Goal: Information Seeking & Learning: Learn about a topic

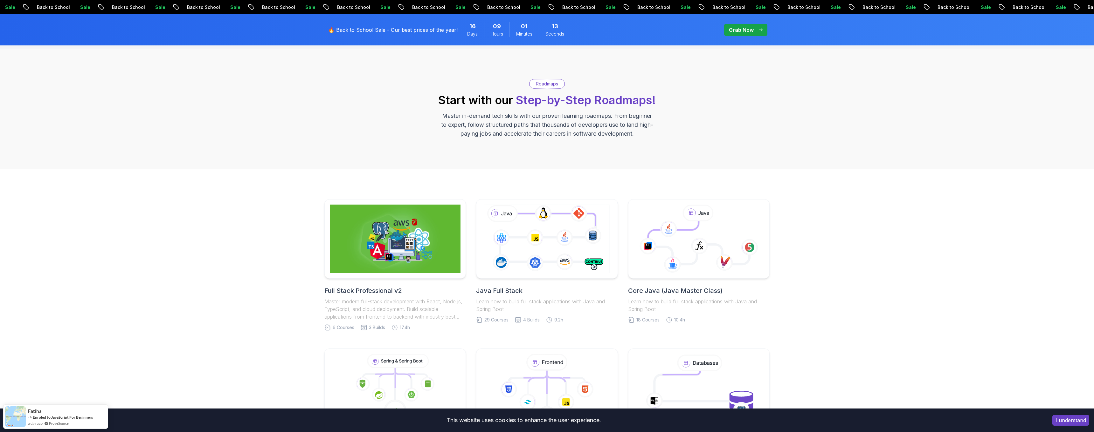
scroll to position [25, 0]
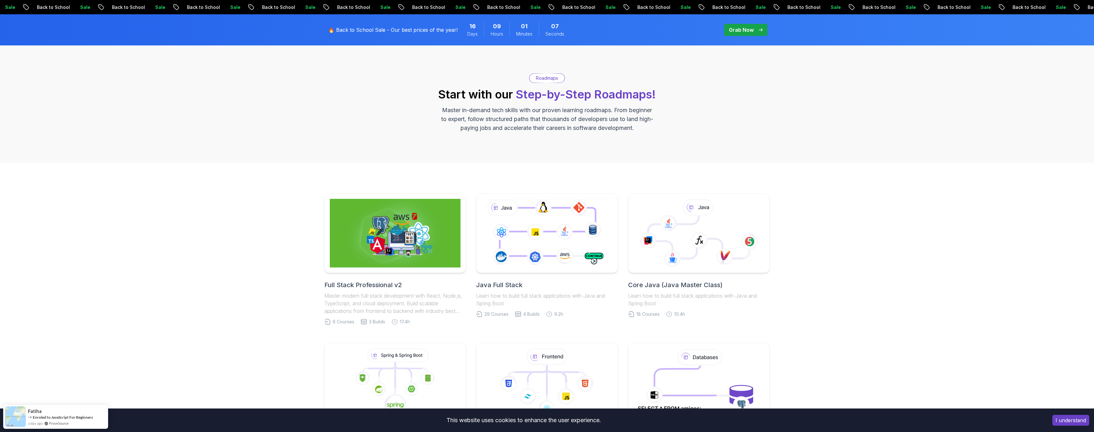
click at [737, 27] on p "Grab Now" at bounding box center [741, 30] width 25 height 8
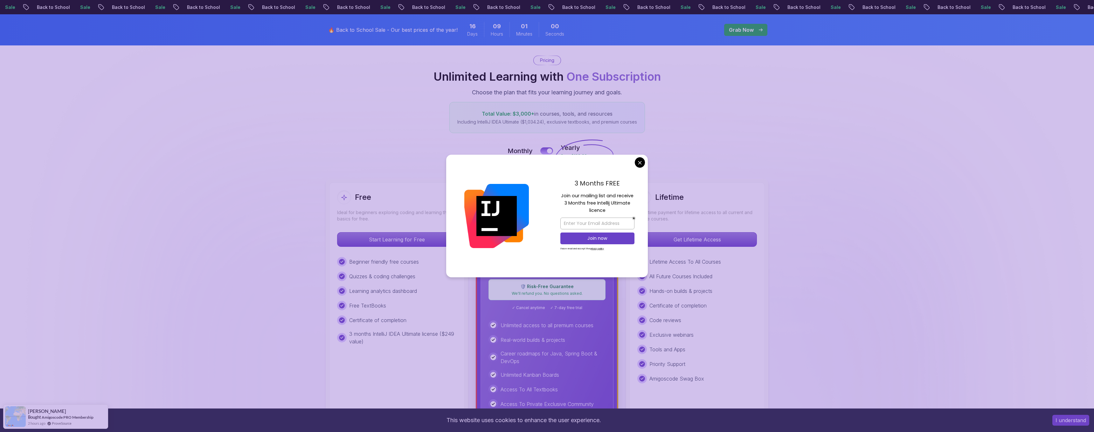
scroll to position [88, 0]
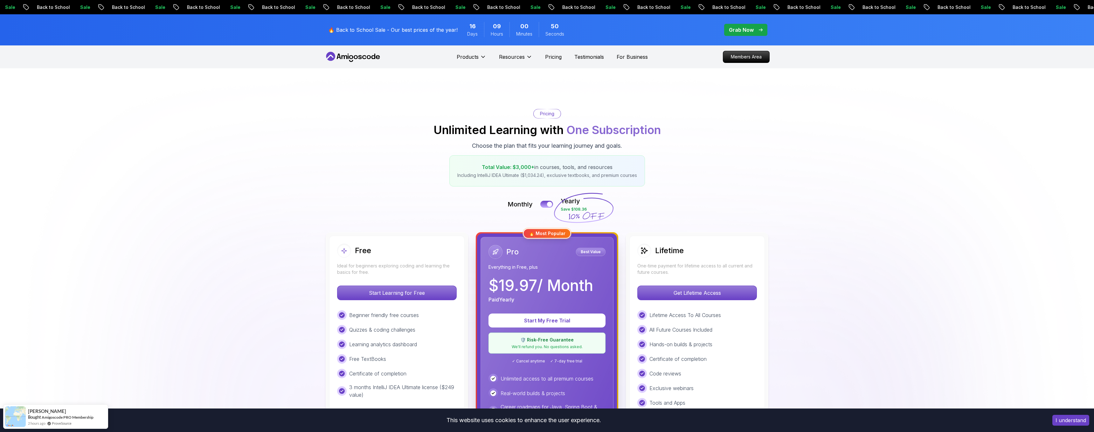
scroll to position [0, 0]
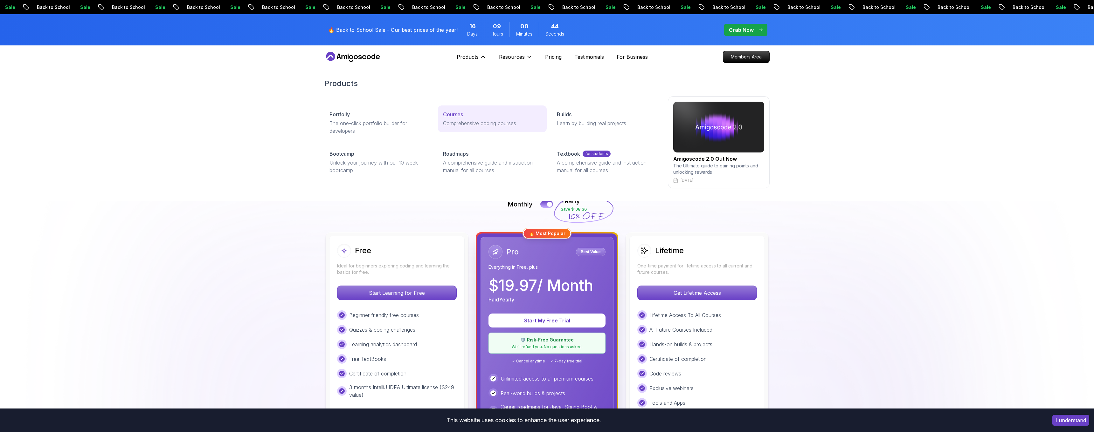
click at [458, 117] on p "Courses" at bounding box center [453, 115] width 20 height 8
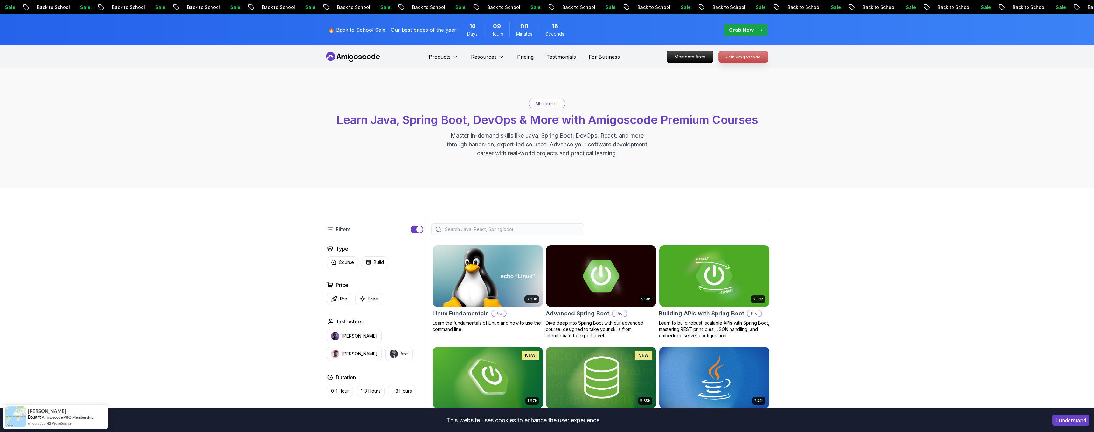
click at [735, 58] on p "Join Amigoscode" at bounding box center [743, 57] width 49 height 11
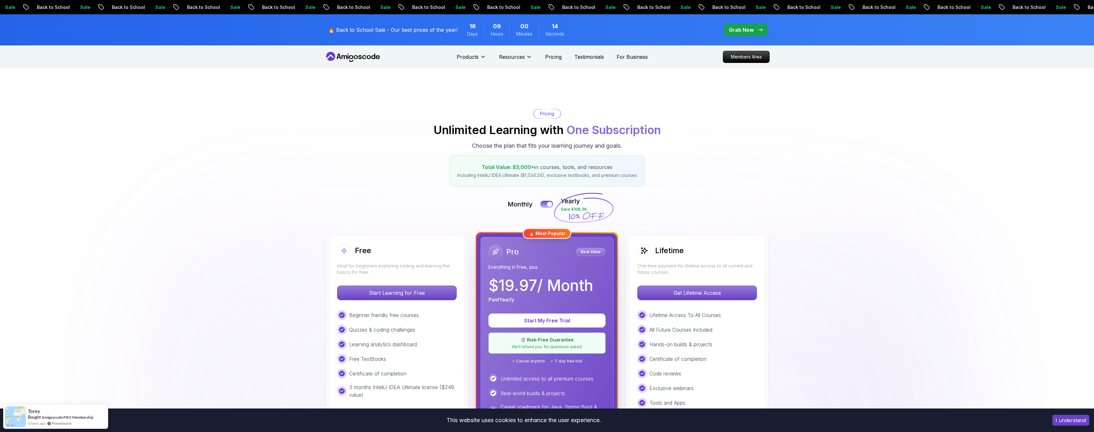
click at [569, 203] on icon at bounding box center [583, 208] width 61 height 56
click at [573, 200] on icon at bounding box center [583, 208] width 61 height 56
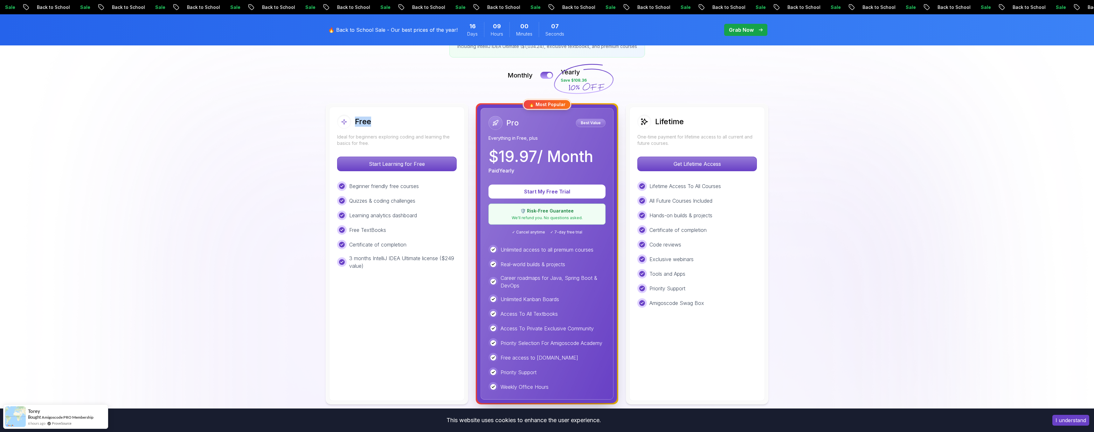
scroll to position [129, 0]
click at [673, 163] on p "Get Lifetime Access" at bounding box center [696, 163] width 113 height 13
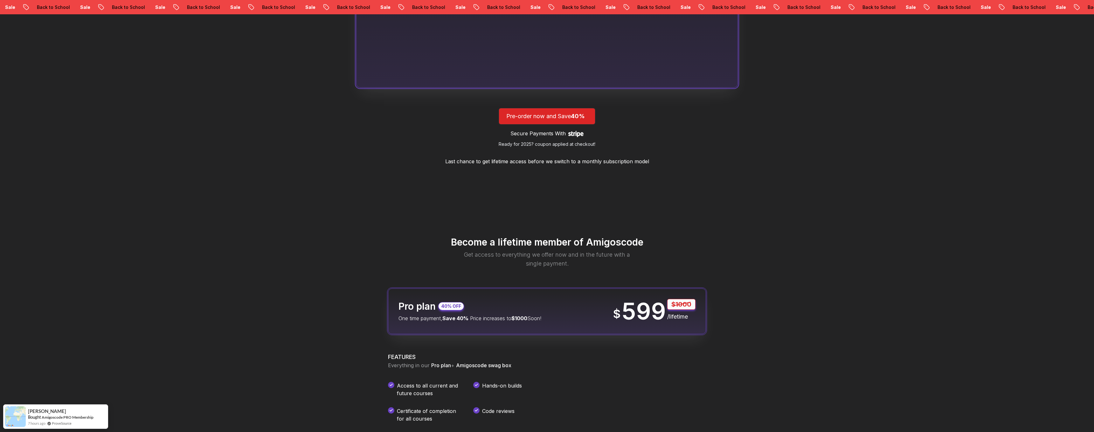
scroll to position [547, 0]
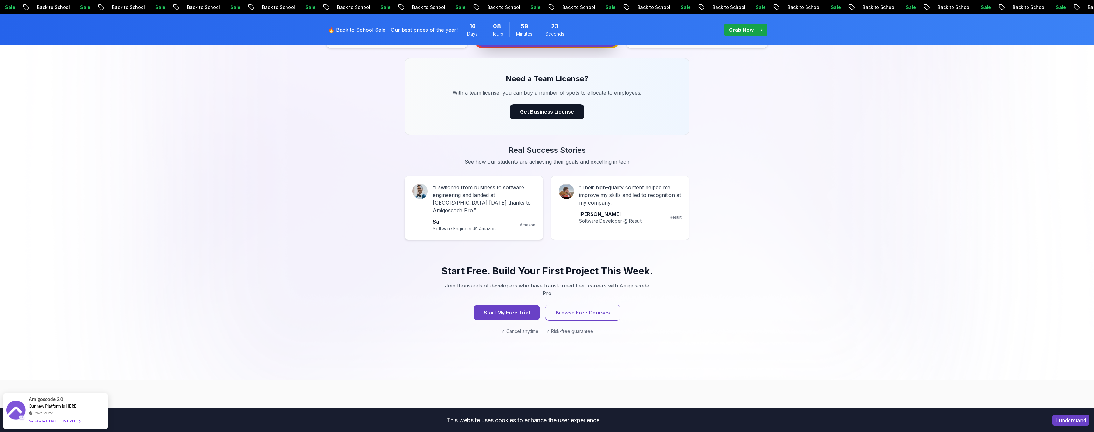
scroll to position [486, 0]
click at [566, 305] on button "Browse Free Courses" at bounding box center [582, 313] width 75 height 16
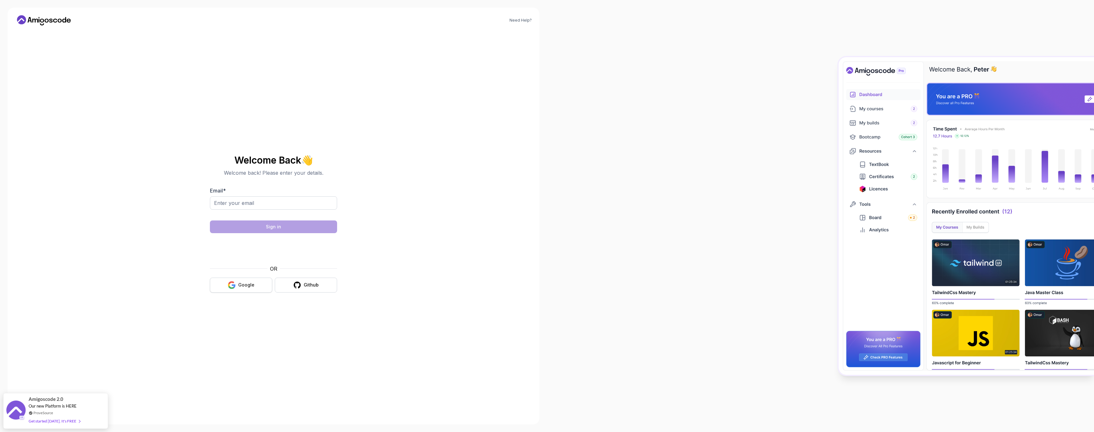
click at [253, 289] on button "Google" at bounding box center [241, 285] width 62 height 15
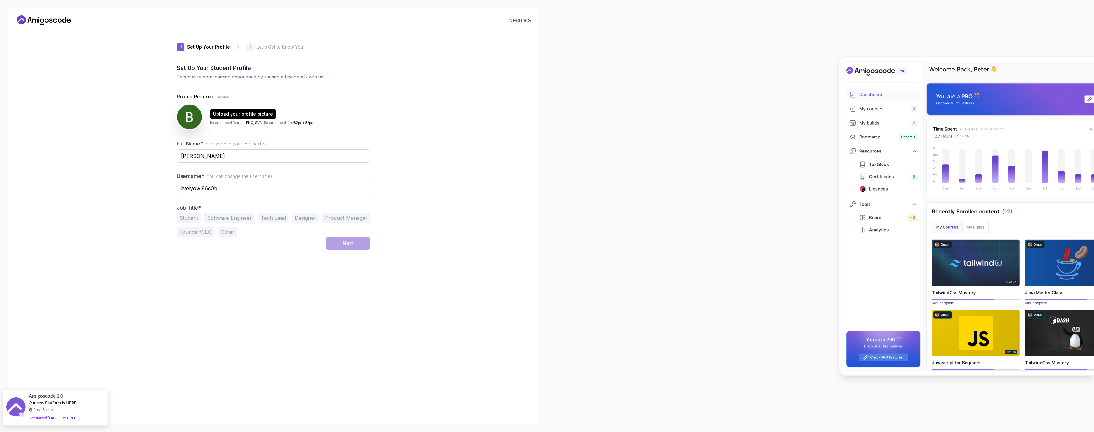
click at [73, 414] on div "Amigoscode 2.0 Our new Platform is HERE ProveSource Get started today. It's FREE" at bounding box center [56, 407] width 54 height 35
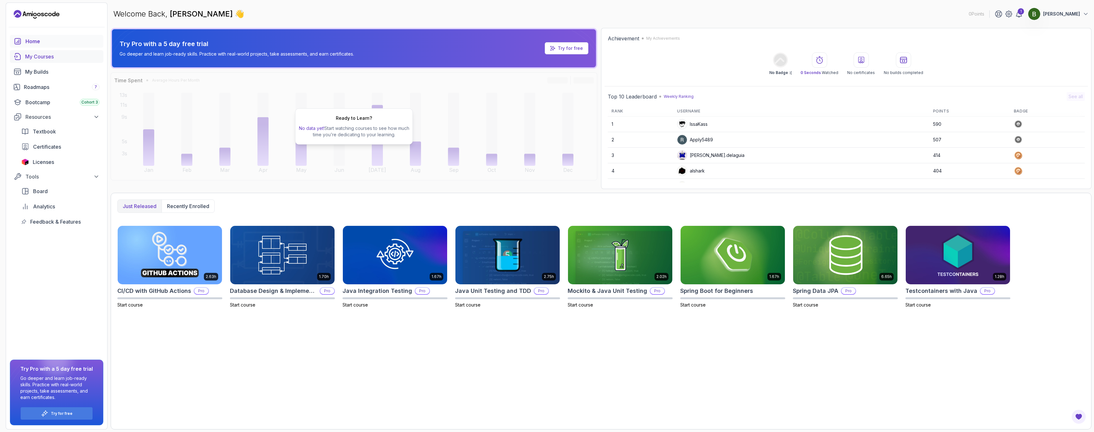
click at [74, 55] on div "My Courses" at bounding box center [62, 57] width 74 height 8
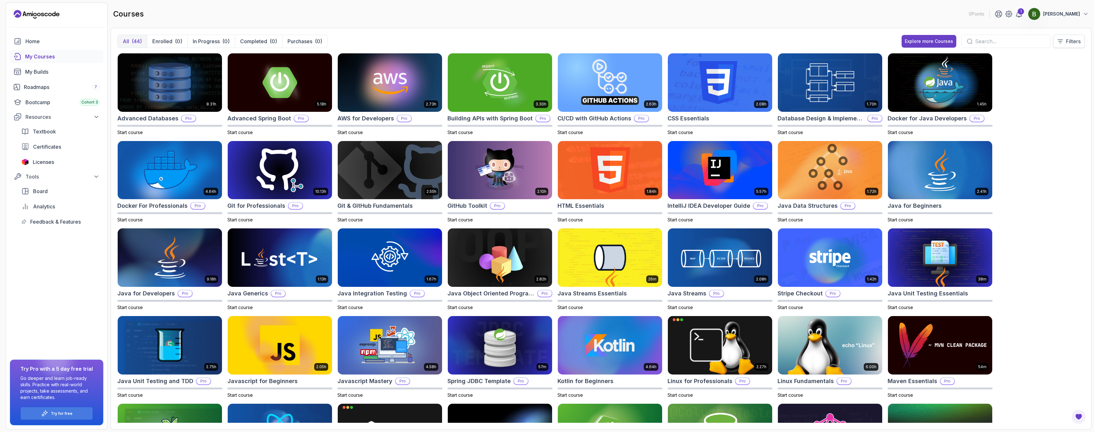
click at [1073, 40] on p "Filters" at bounding box center [1073, 42] width 15 height 8
click at [825, 40] on div "All (44) Enrolled (0) In Progress (0) Completed (0) Purchases (0) Explore more …" at bounding box center [600, 44] width 967 height 18
click at [937, 41] on div "Explore more Courses" at bounding box center [929, 41] width 48 height 6
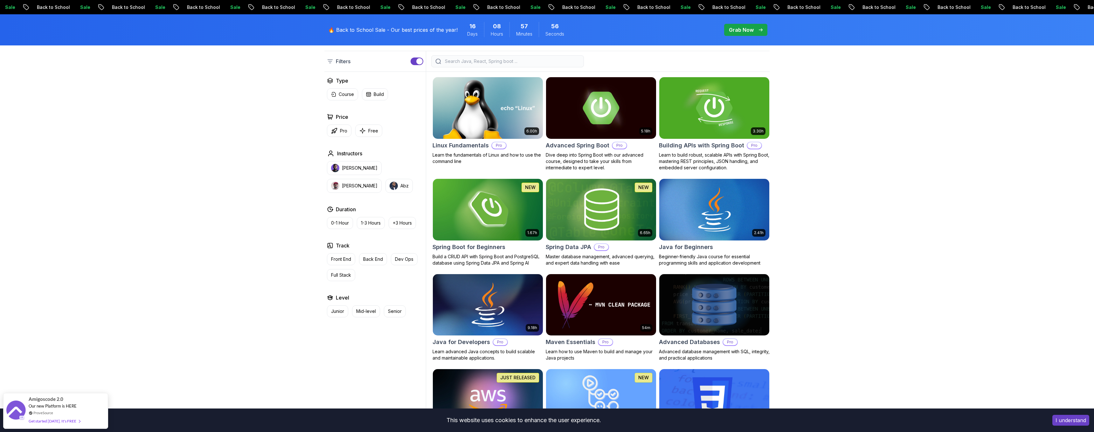
scroll to position [165, 0]
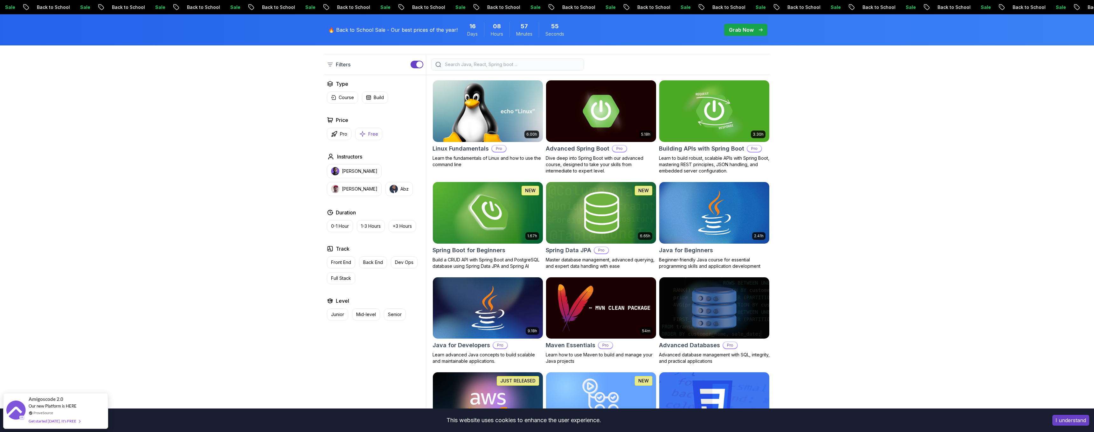
click at [363, 134] on icon "button" at bounding box center [362, 134] width 6 height 7
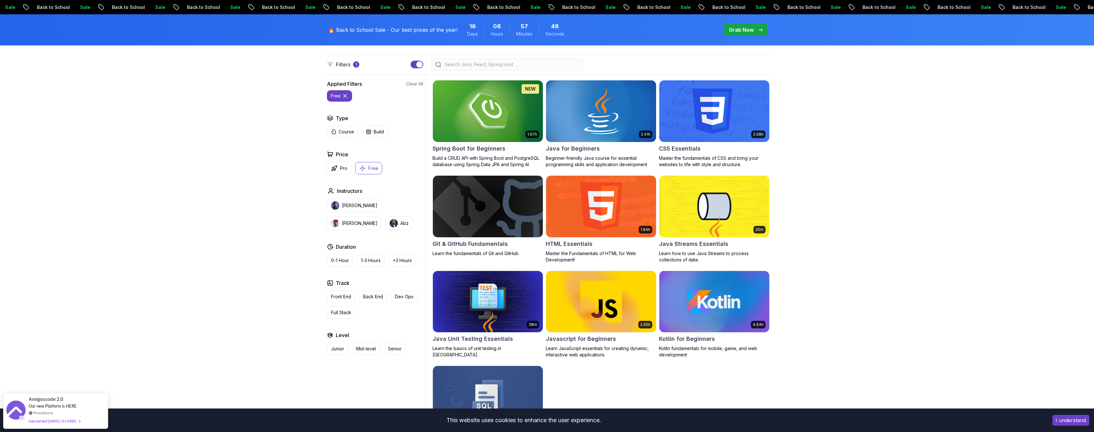
click at [575, 121] on img at bounding box center [600, 111] width 115 height 65
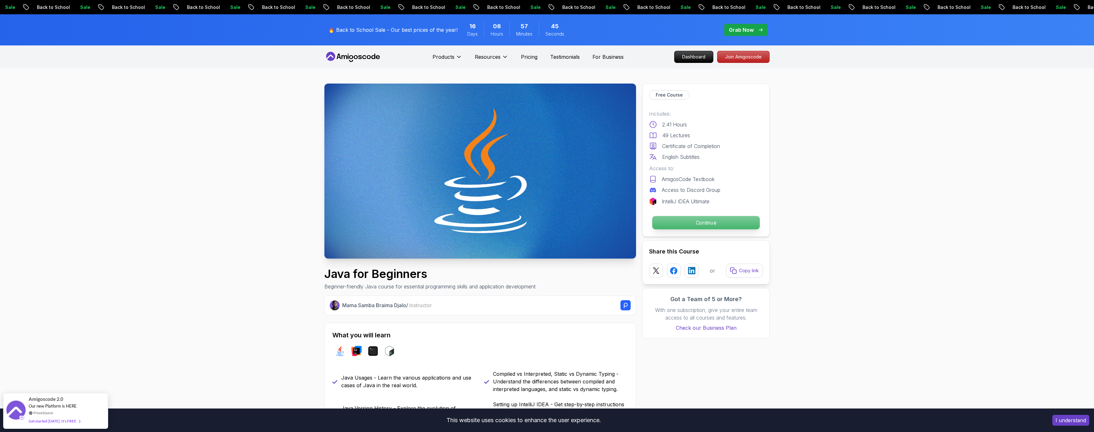
click at [681, 218] on p "Continue" at bounding box center [705, 222] width 107 height 13
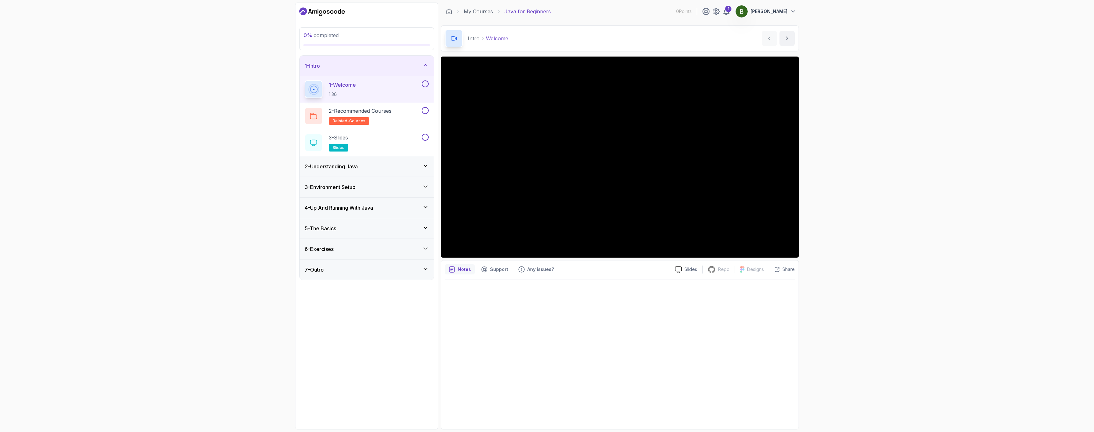
click at [566, 3] on div "My Courses Java for Beginners 0 Points 1 Bruce Vo" at bounding box center [620, 12] width 358 height 18
click at [785, 40] on icon "next content" at bounding box center [787, 38] width 6 height 6
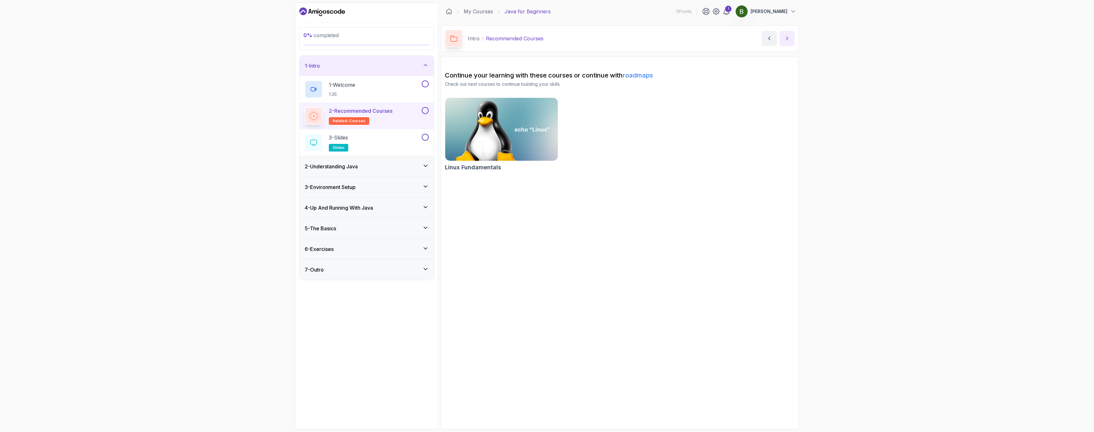
click at [784, 40] on icon "next content" at bounding box center [787, 38] width 6 height 6
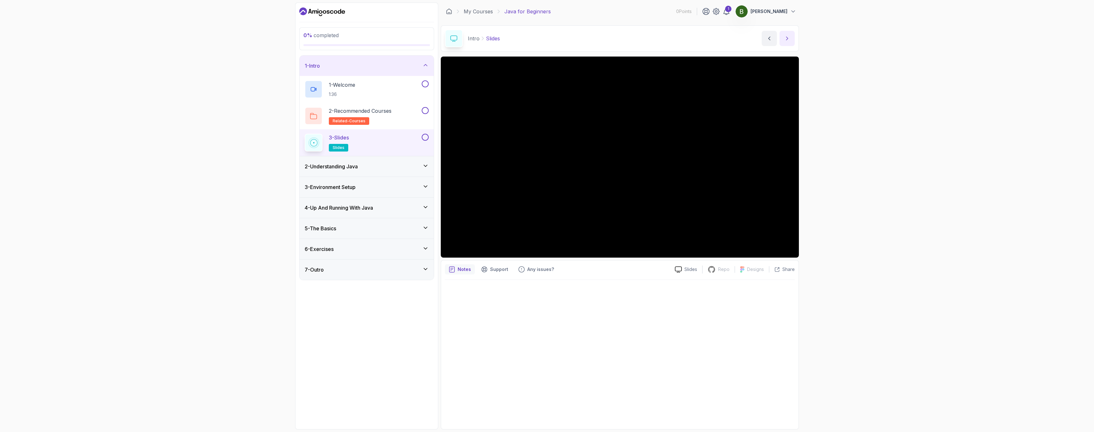
click at [788, 40] on icon "next content" at bounding box center [787, 38] width 6 height 6
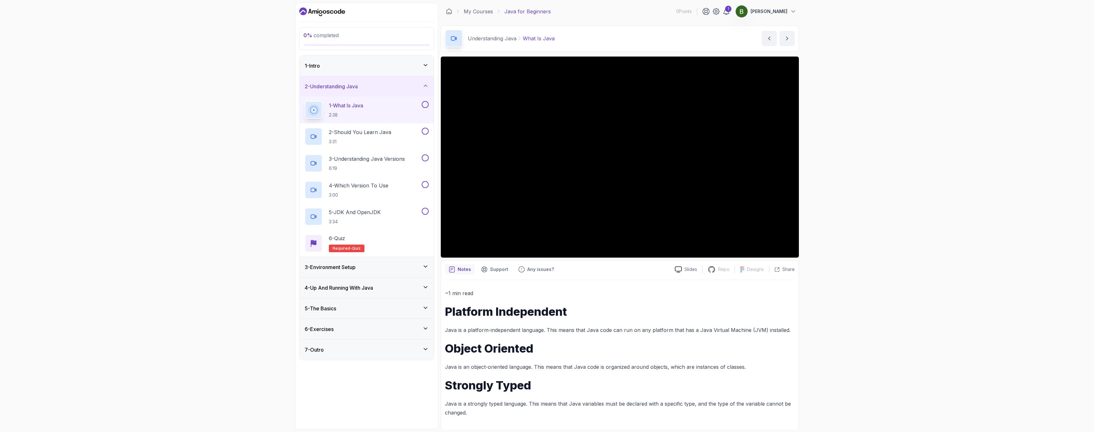
click at [391, 329] on div "6 - Exercises" at bounding box center [367, 330] width 124 height 8
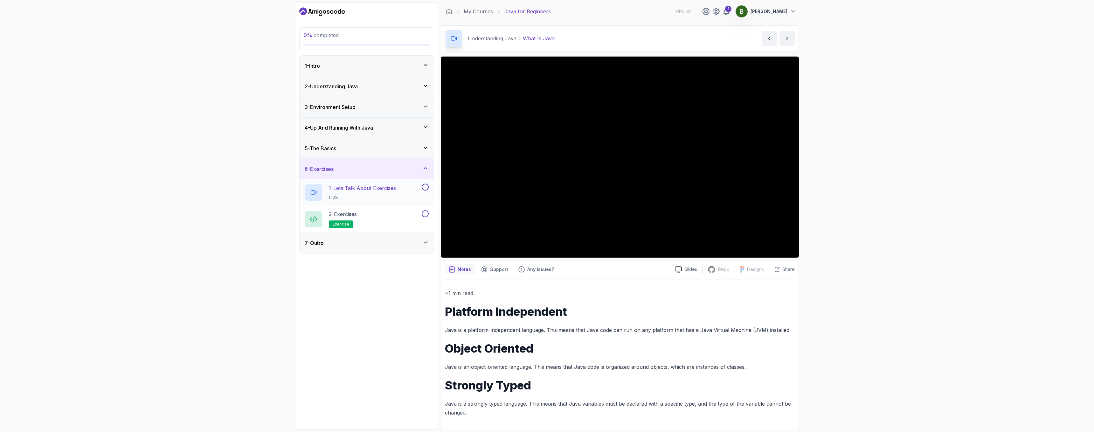
click at [402, 192] on div "1 - Lets Talk About Exercises 0:28" at bounding box center [363, 193] width 116 height 18
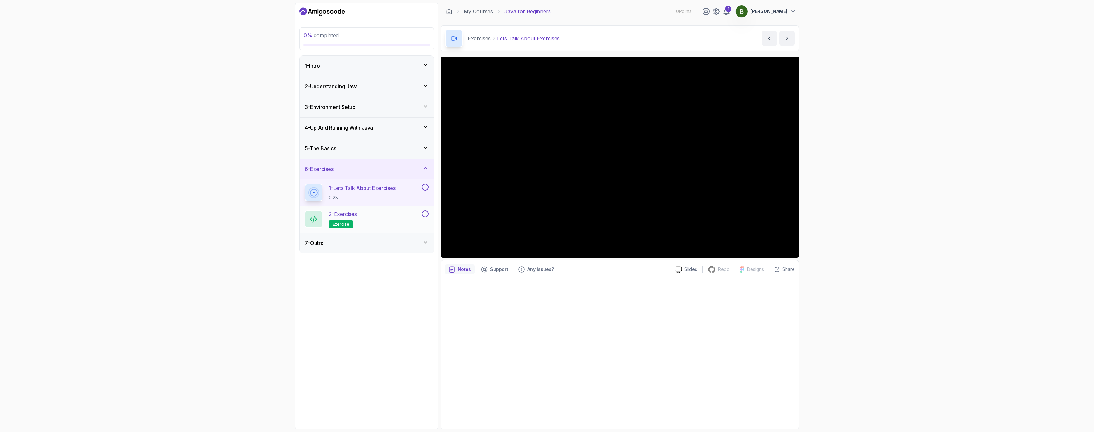
click at [410, 219] on div "2 - Exercises exercise" at bounding box center [363, 219] width 116 height 18
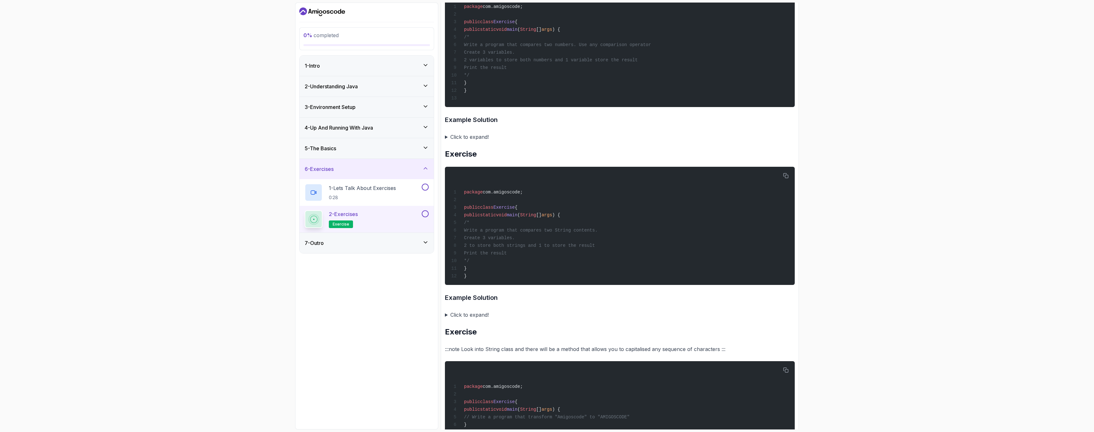
click at [424, 253] on div "7 - Outro" at bounding box center [366, 243] width 134 height 20
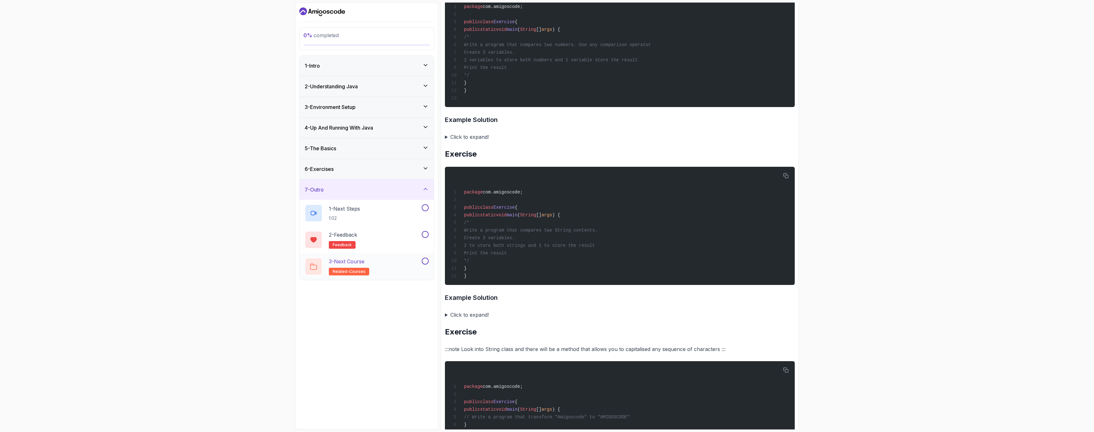
click at [415, 263] on div "3 - Next Course related-courses" at bounding box center [363, 267] width 116 height 18
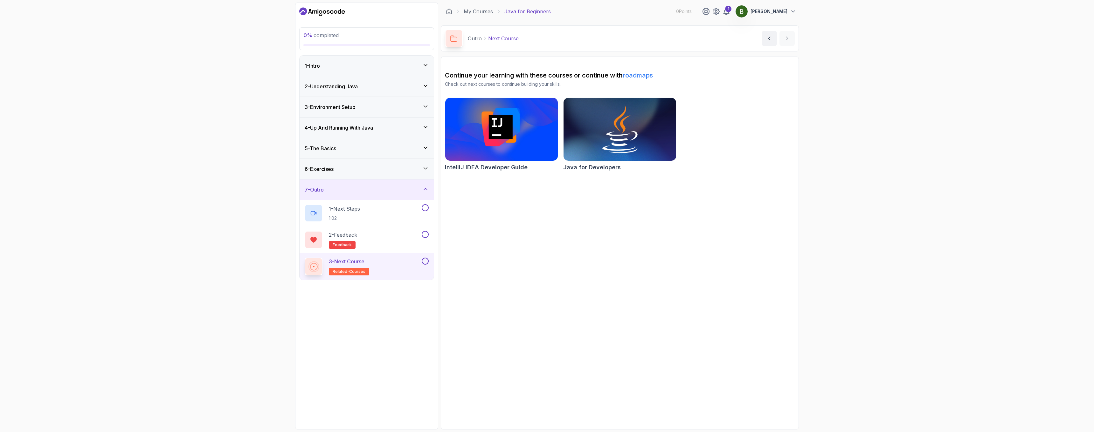
click at [617, 139] on img at bounding box center [620, 129] width 118 height 66
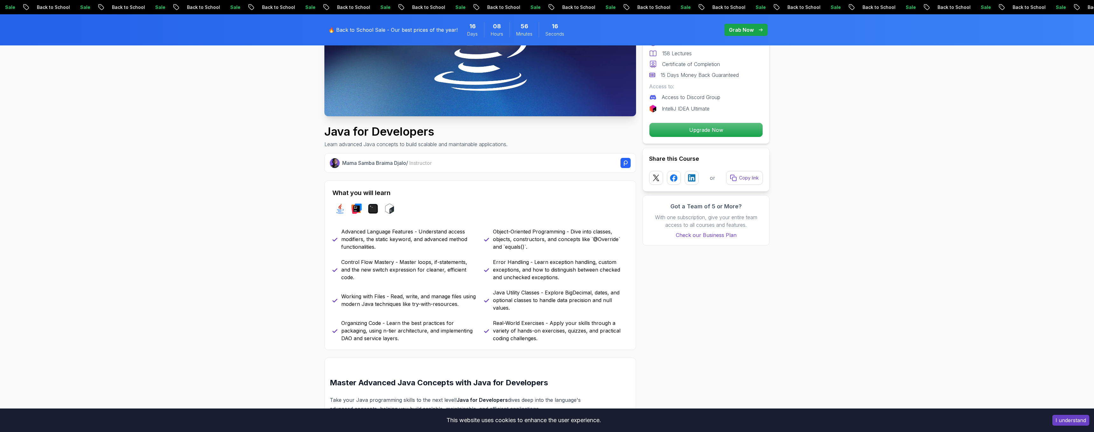
scroll to position [152, 0]
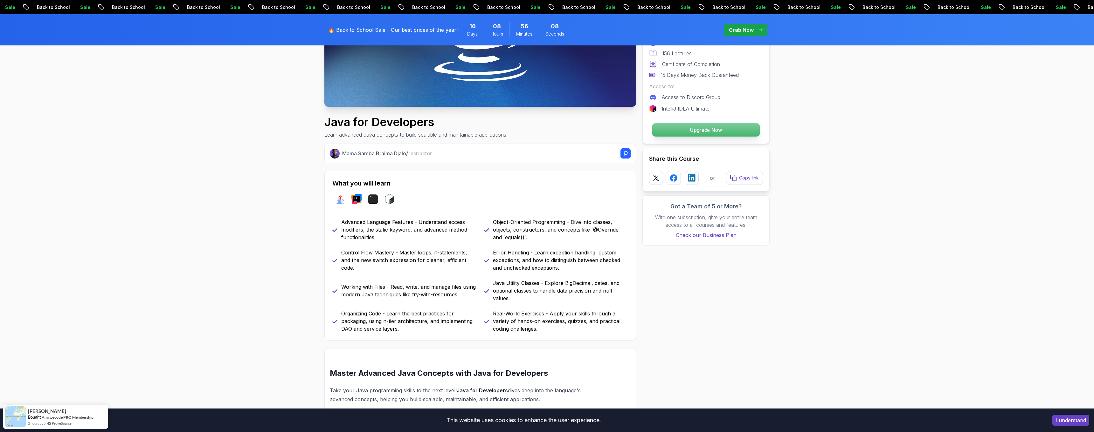
click at [689, 128] on p "Upgrade Now" at bounding box center [705, 129] width 107 height 13
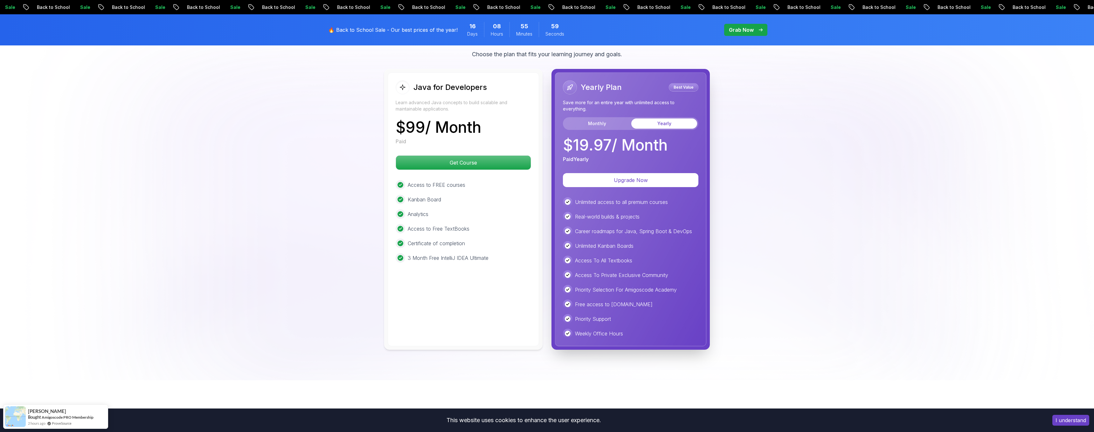
scroll to position [1557, 0]
click at [644, 174] on p "Upgrade Now" at bounding box center [630, 180] width 129 height 13
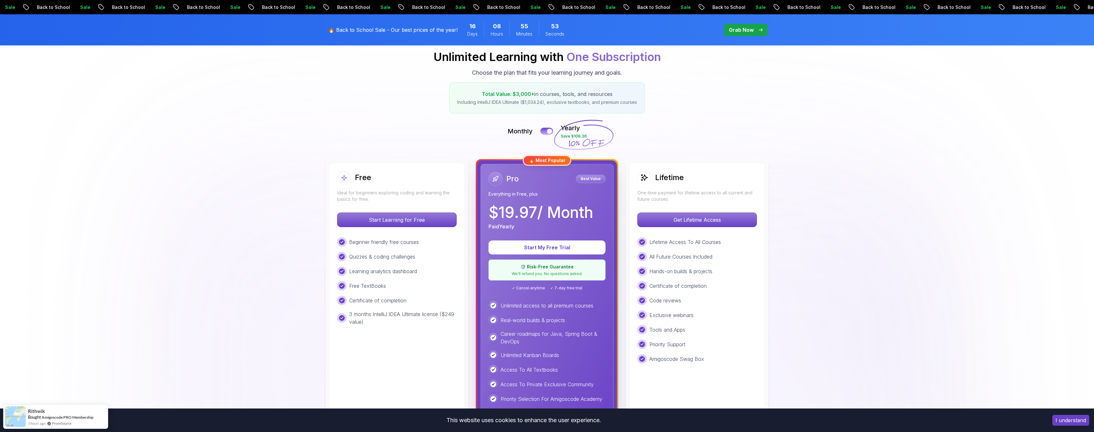
scroll to position [74, 0]
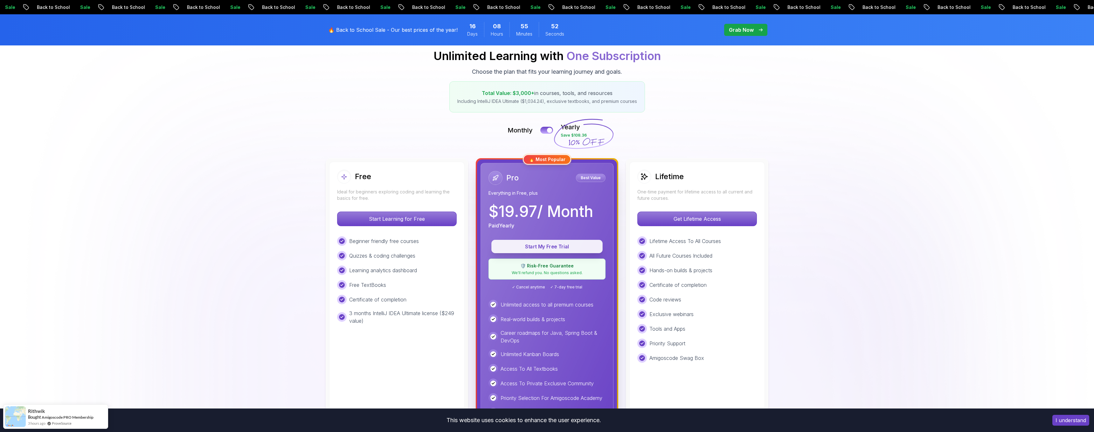
click at [564, 246] on p "Start My Free Trial" at bounding box center [547, 246] width 97 height 7
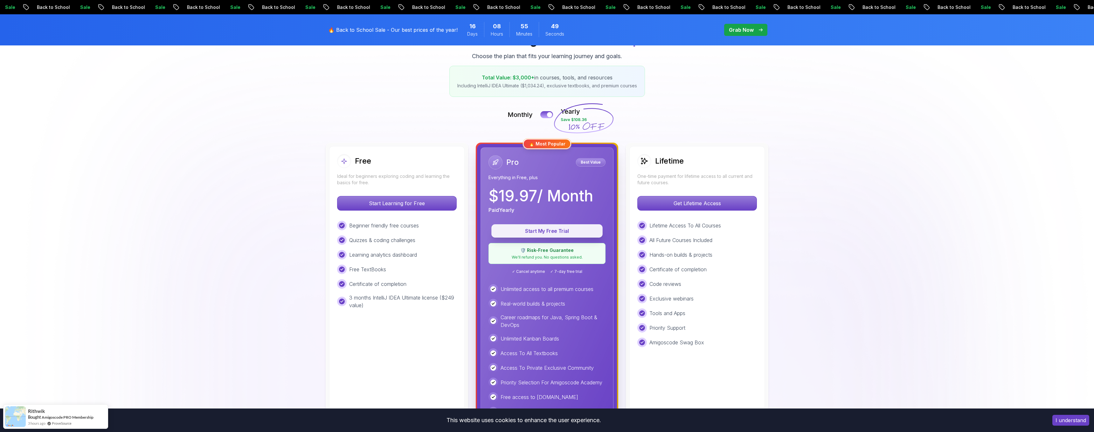
scroll to position [91, 0]
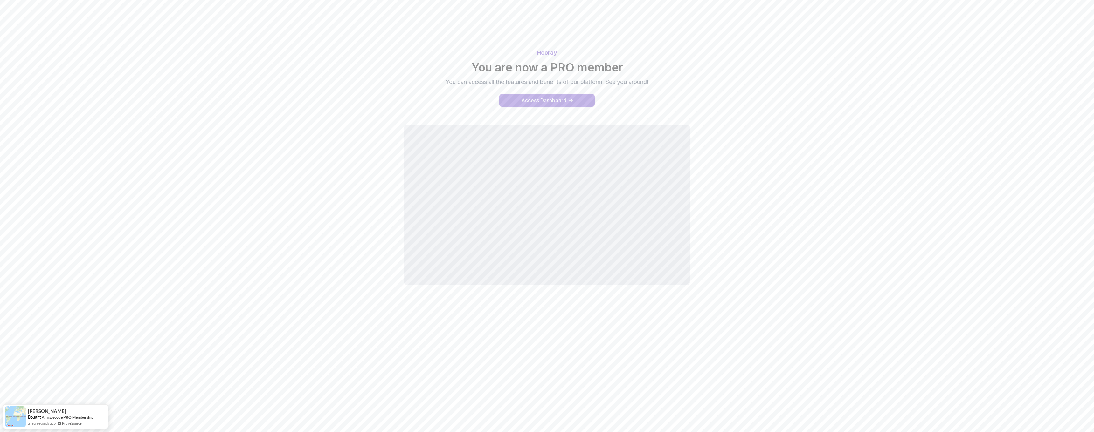
click at [583, 104] on button "Access Dashboard" at bounding box center [546, 100] width 95 height 13
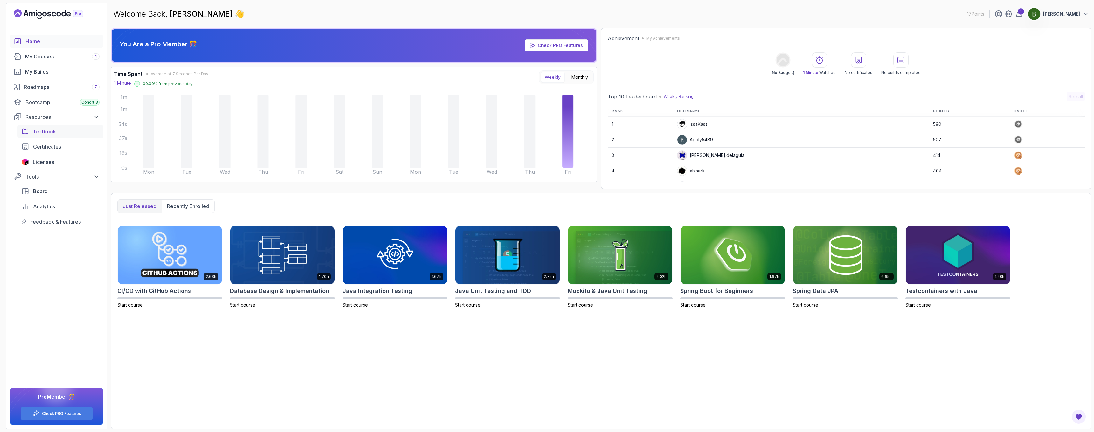
click at [66, 128] on div "Textbook" at bounding box center [66, 132] width 67 height 8
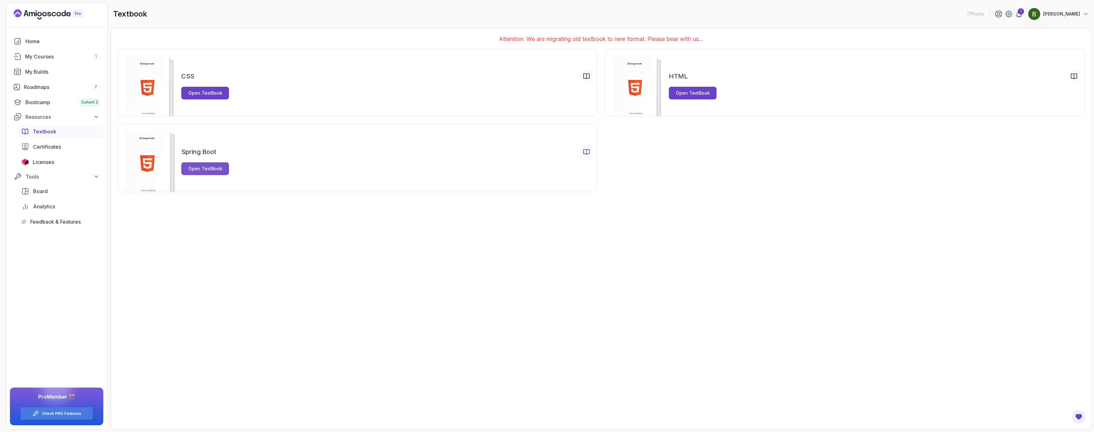
click at [209, 170] on div "Open TextBook" at bounding box center [205, 169] width 34 height 6
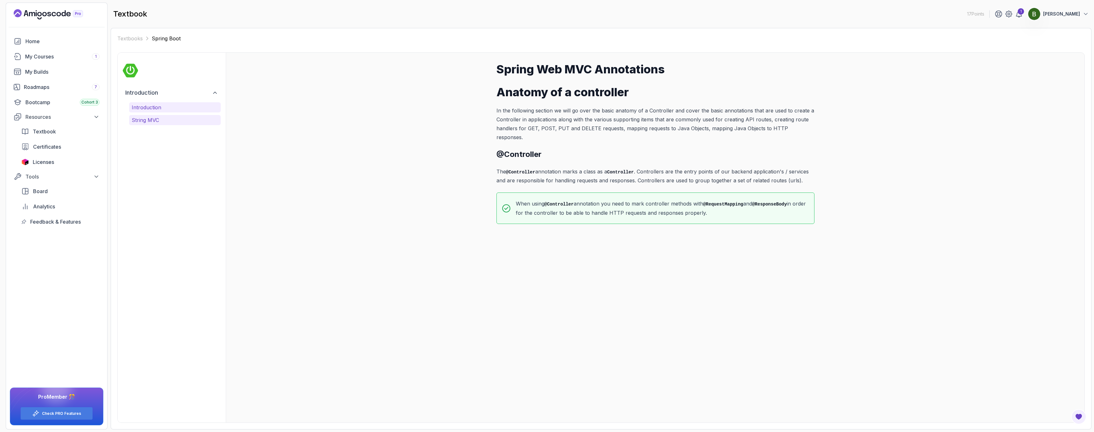
click at [193, 124] on button "String MVC" at bounding box center [175, 120] width 92 height 10
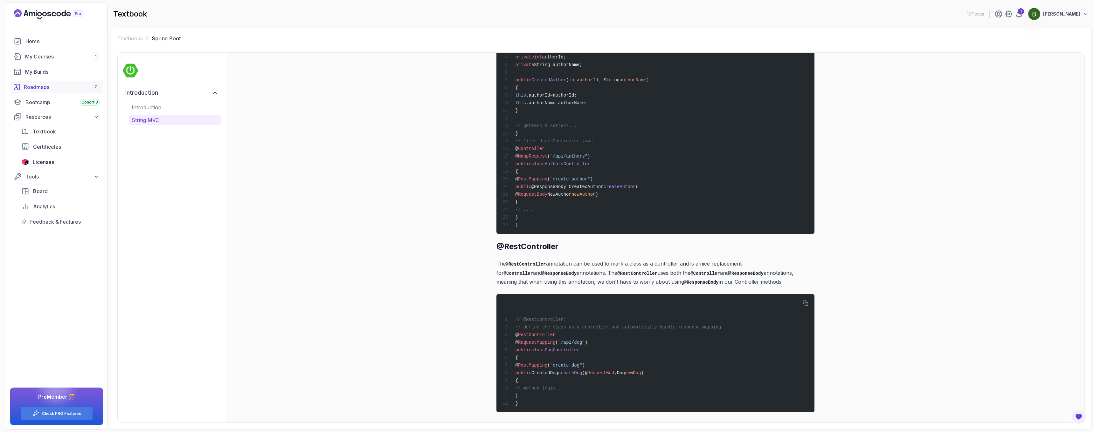
click at [83, 82] on link "Roadmaps 7" at bounding box center [56, 87] width 93 height 13
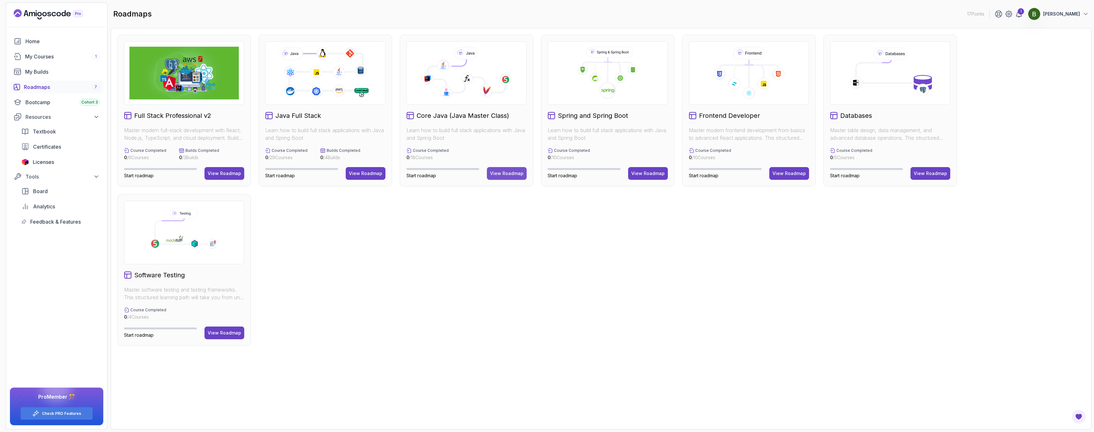
click at [503, 169] on button "View Roadmap" at bounding box center [507, 173] width 40 height 13
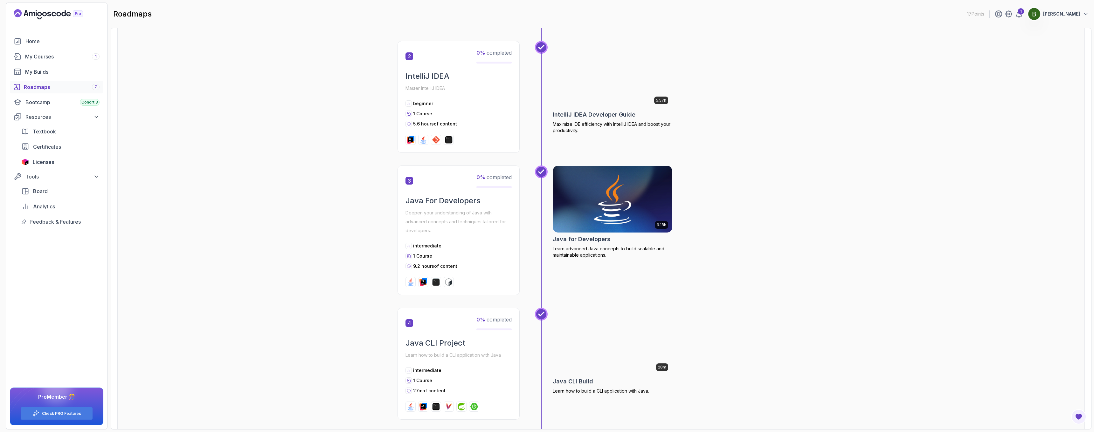
scroll to position [256, 0]
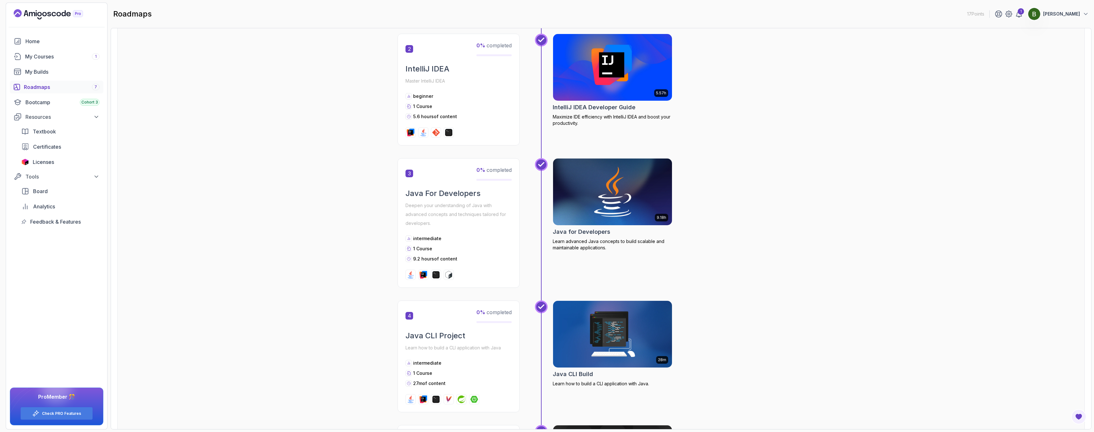
click at [612, 208] on img at bounding box center [612, 192] width 125 height 70
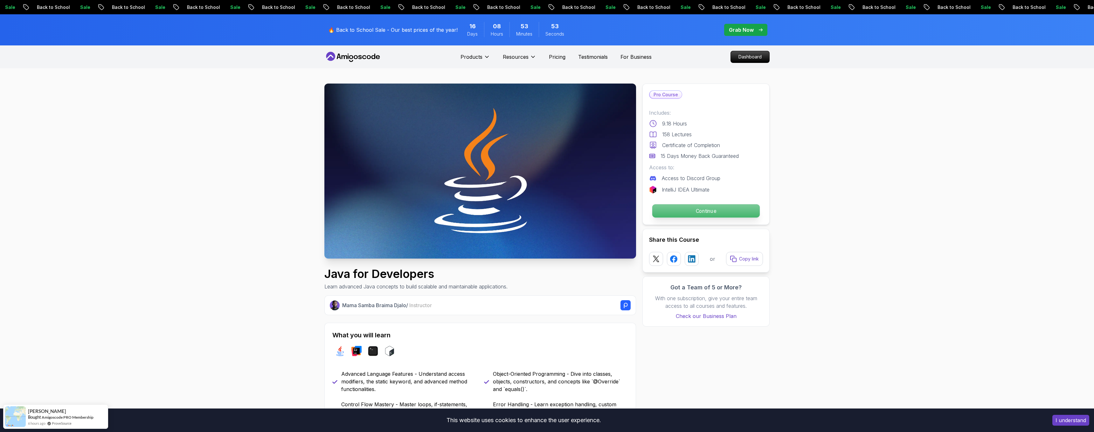
click at [717, 212] on p "Continue" at bounding box center [705, 210] width 107 height 13
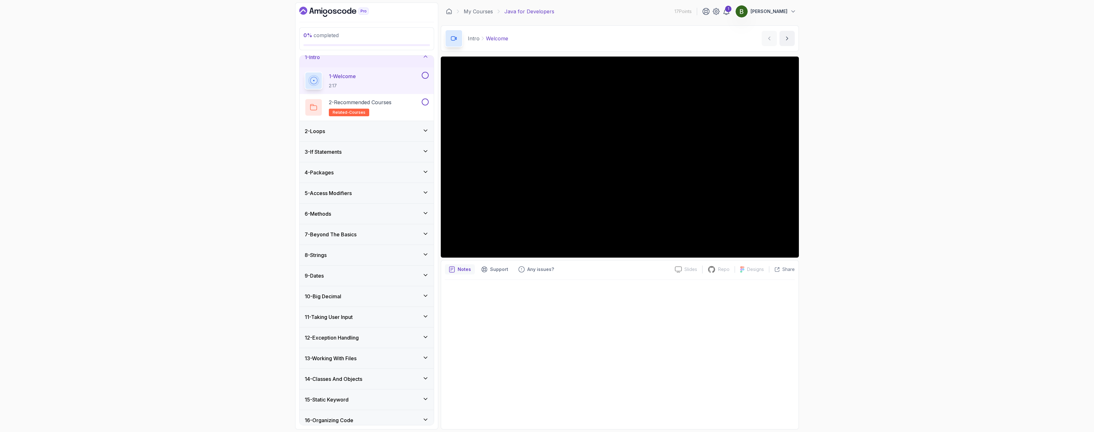
scroll to position [10, 0]
click at [405, 212] on div "6 - Methods" at bounding box center [367, 212] width 124 height 8
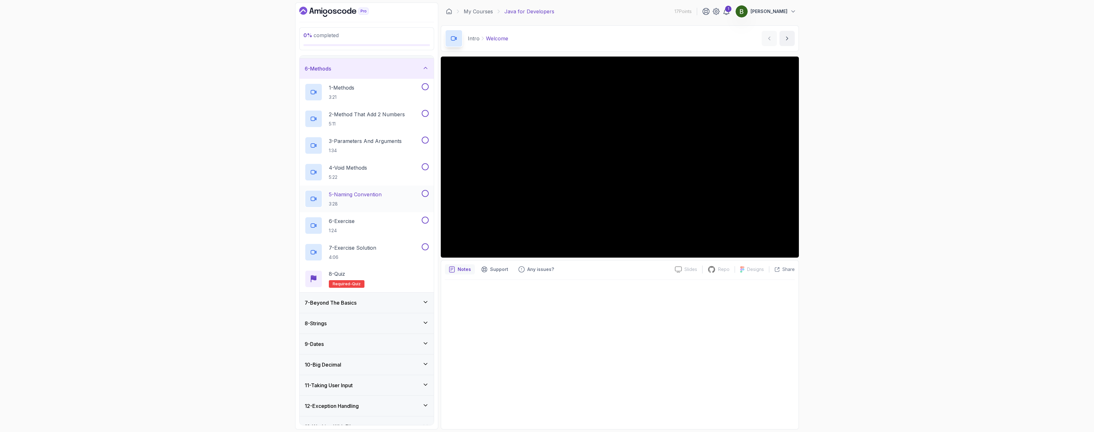
scroll to position [107, 0]
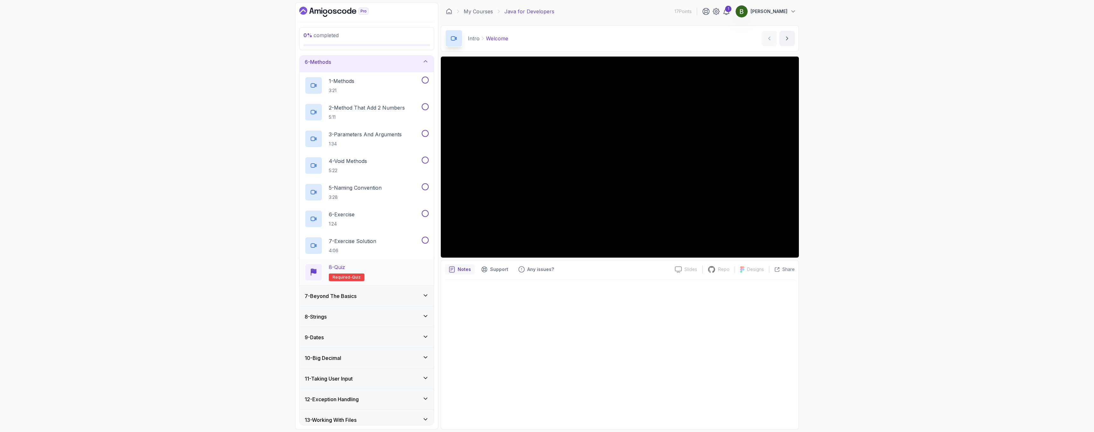
click at [380, 271] on div "8 - Quiz Required- quiz" at bounding box center [367, 273] width 124 height 18
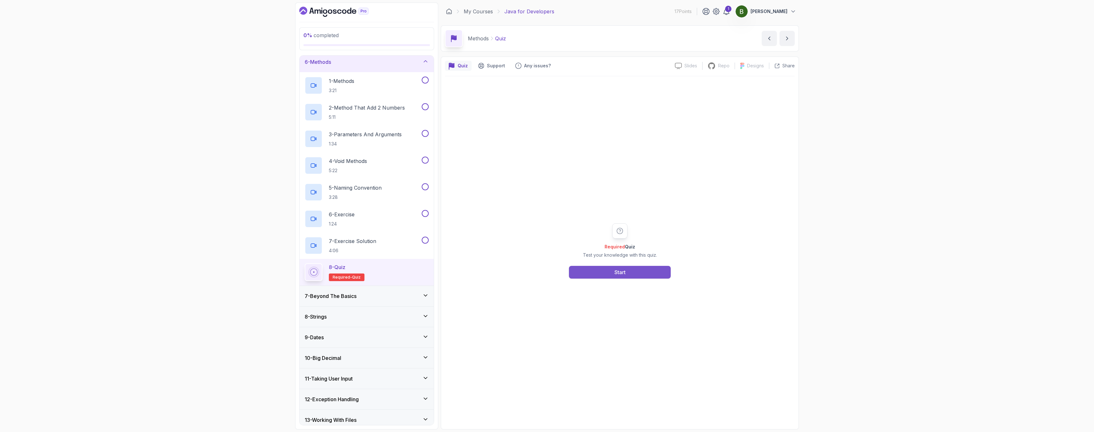
click at [594, 274] on button "Start" at bounding box center [620, 272] width 102 height 13
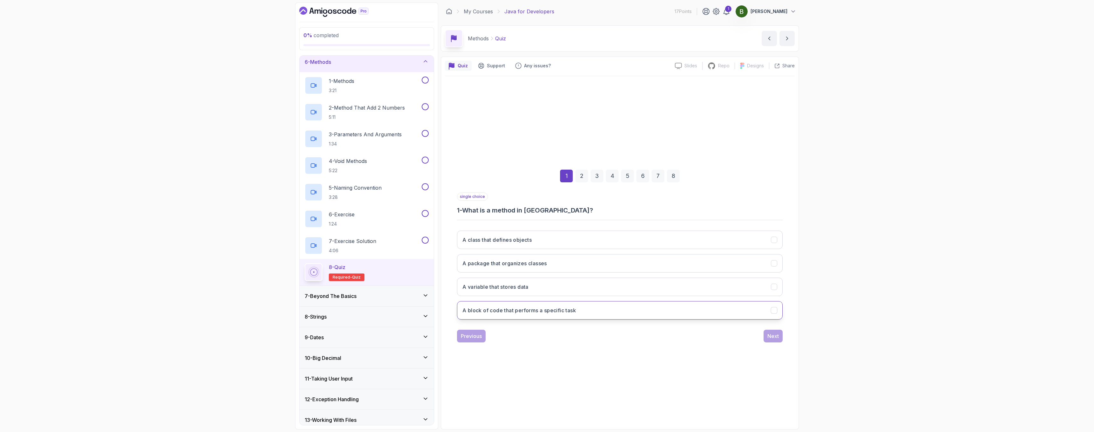
click at [564, 309] on h3 "A block of code that performs a specific task" at bounding box center [519, 311] width 114 height 8
click at [772, 334] on div "Next" at bounding box center [772, 337] width 11 height 8
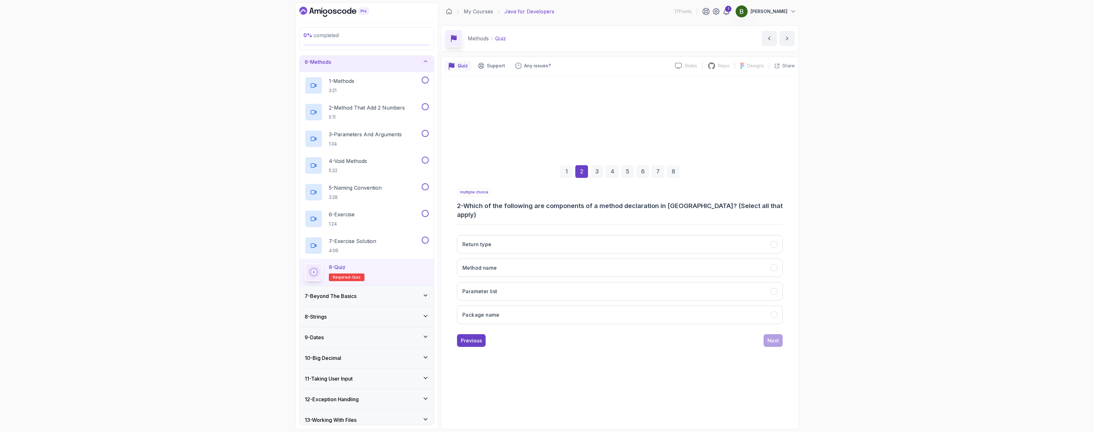
click at [393, 296] on div "7 - Beyond The Basics" at bounding box center [367, 297] width 124 height 8
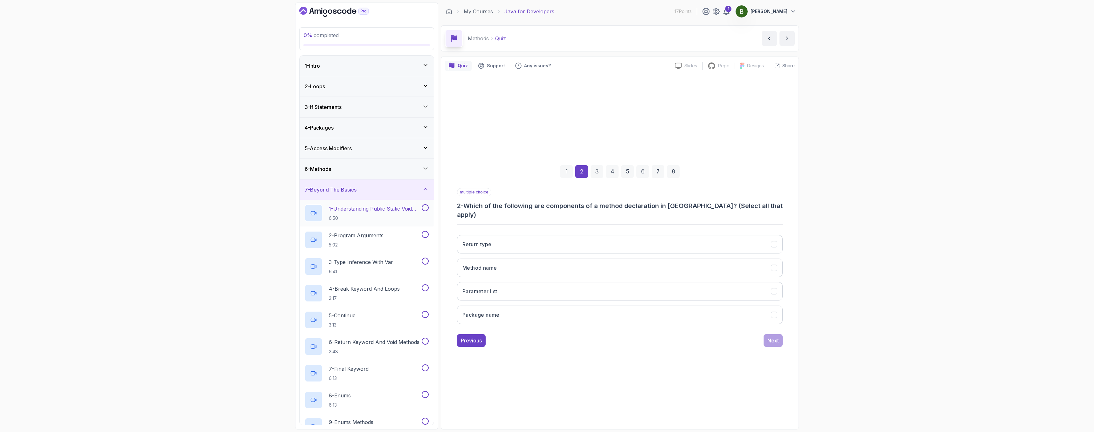
click at [406, 217] on p "6:50" at bounding box center [375, 218] width 92 height 6
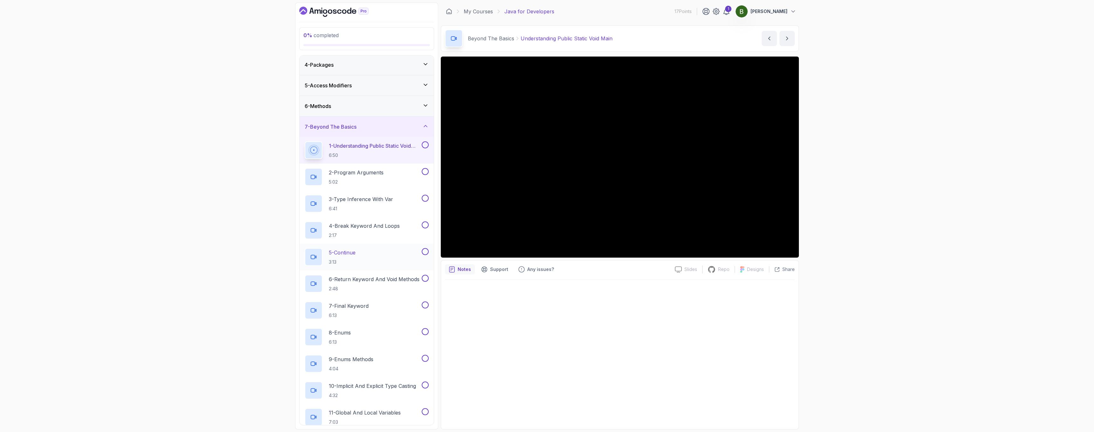
scroll to position [70, 0]
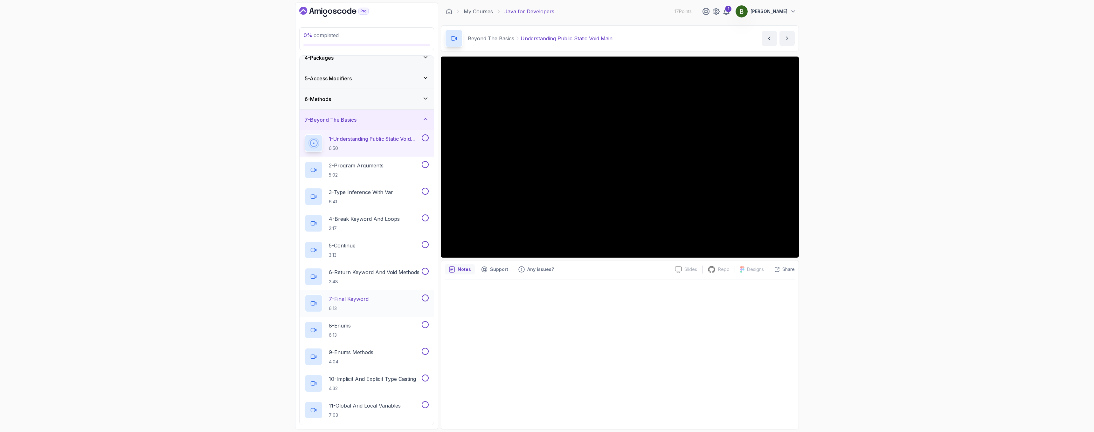
click at [362, 307] on p "6:13" at bounding box center [349, 309] width 40 height 6
click at [424, 137] on button at bounding box center [425, 137] width 7 height 7
click at [427, 163] on button at bounding box center [425, 164] width 7 height 7
click at [424, 190] on button at bounding box center [425, 191] width 7 height 7
click at [426, 219] on button at bounding box center [425, 218] width 7 height 7
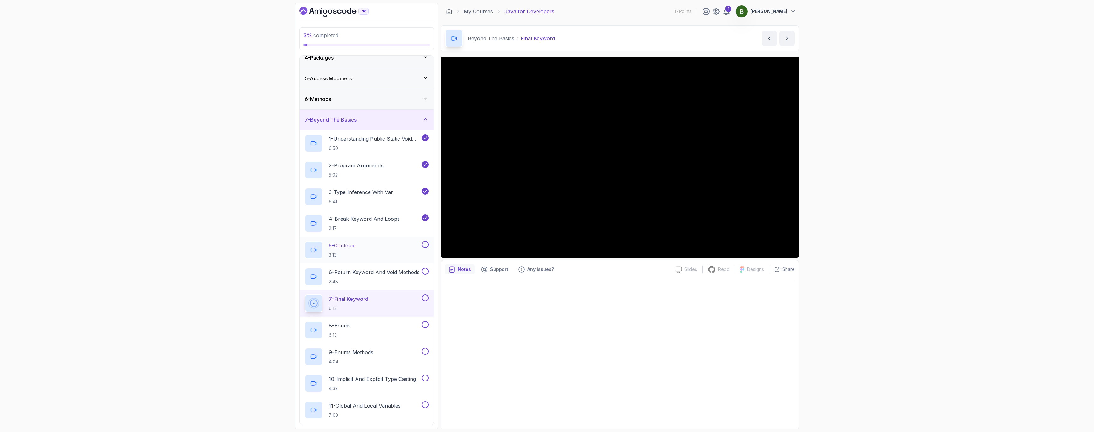
click at [426, 244] on button at bounding box center [425, 244] width 7 height 7
click at [428, 273] on button at bounding box center [425, 271] width 7 height 7
click at [397, 329] on div "8 - Enums 6:13" at bounding box center [363, 330] width 116 height 18
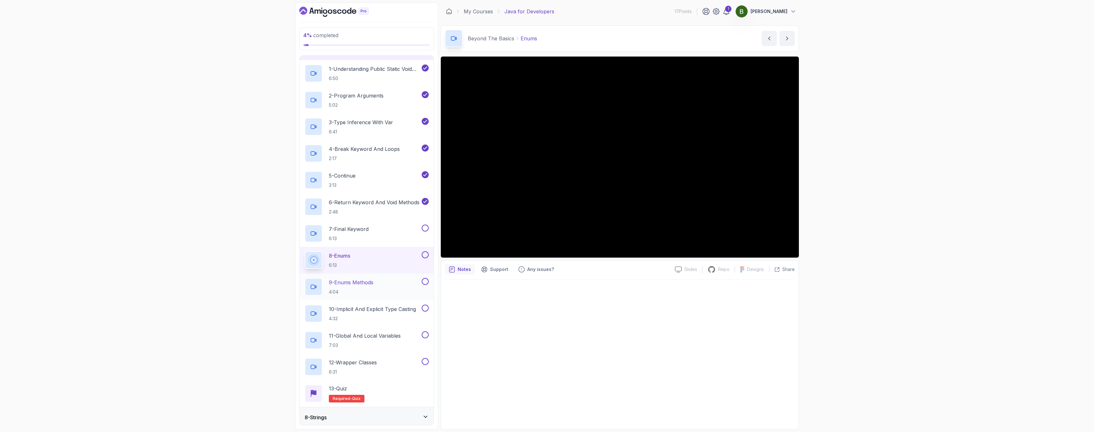
scroll to position [147, 0]
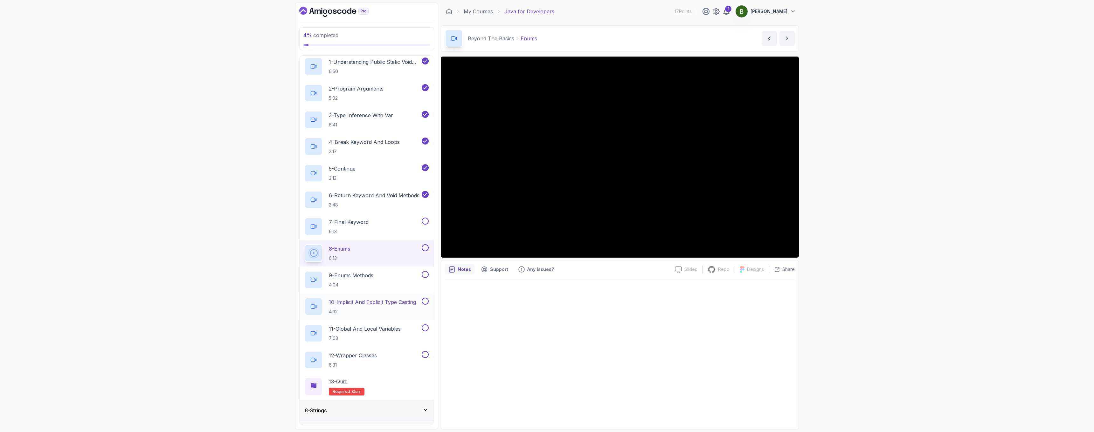
click at [399, 306] on h2 "10 - Implicit And Explicit Type Casting 4:32" at bounding box center [372, 307] width 87 height 17
click at [424, 302] on button at bounding box center [425, 301] width 7 height 7
click at [426, 327] on button at bounding box center [425, 328] width 7 height 7
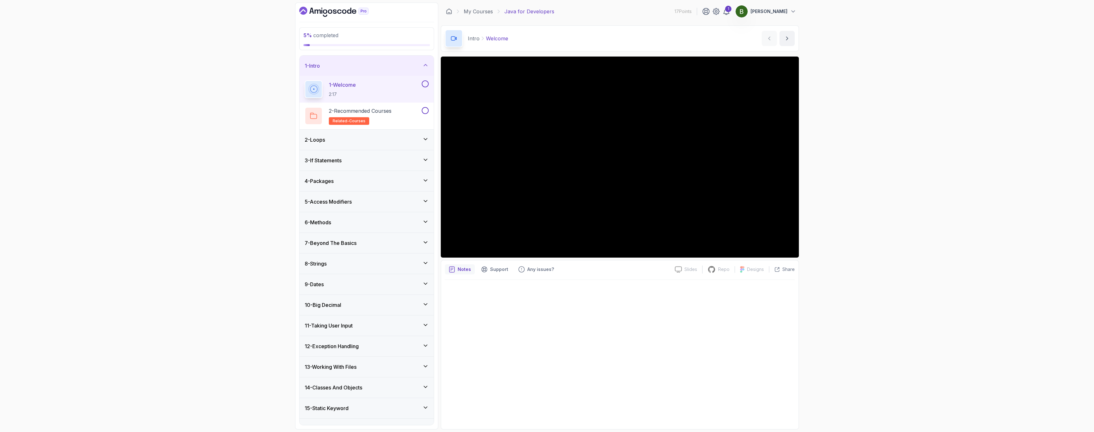
click at [406, 248] on div "7 - Beyond The Basics" at bounding box center [366, 243] width 134 height 20
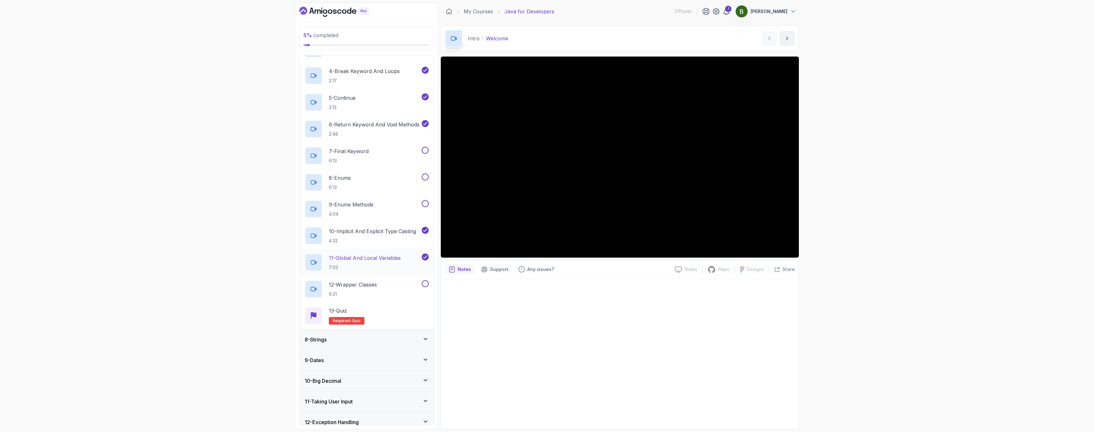
scroll to position [227, 0]
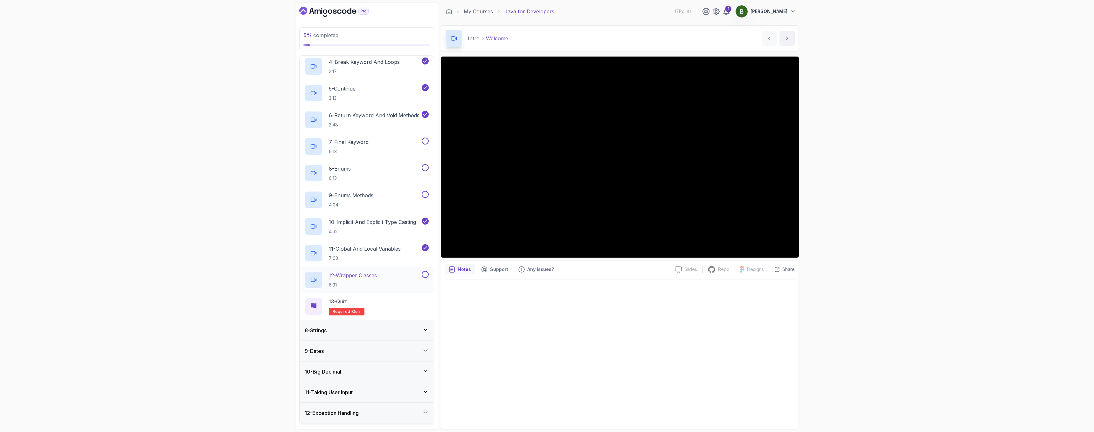
click at [377, 284] on p "6:31" at bounding box center [353, 285] width 48 height 6
click at [378, 311] on div "13 - Quiz Required- quiz" at bounding box center [367, 307] width 124 height 18
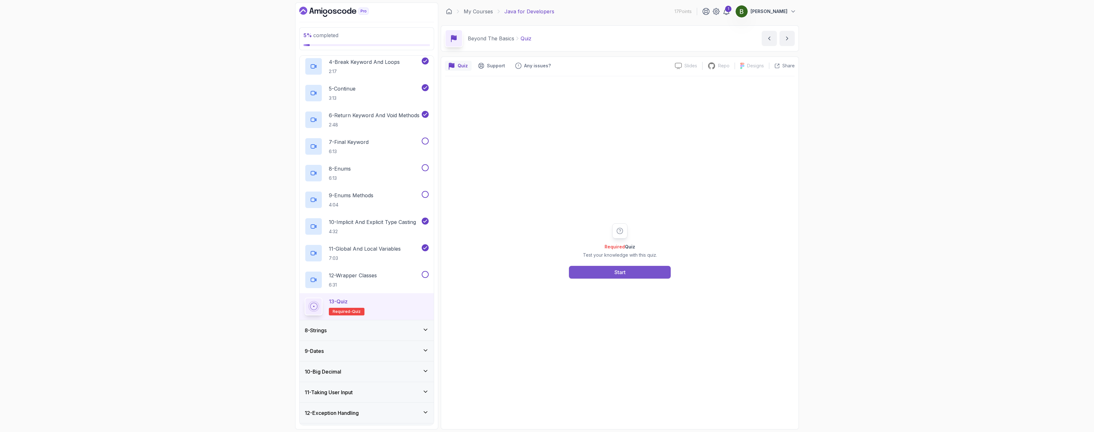
click at [600, 269] on button "Start" at bounding box center [620, 272] width 102 height 13
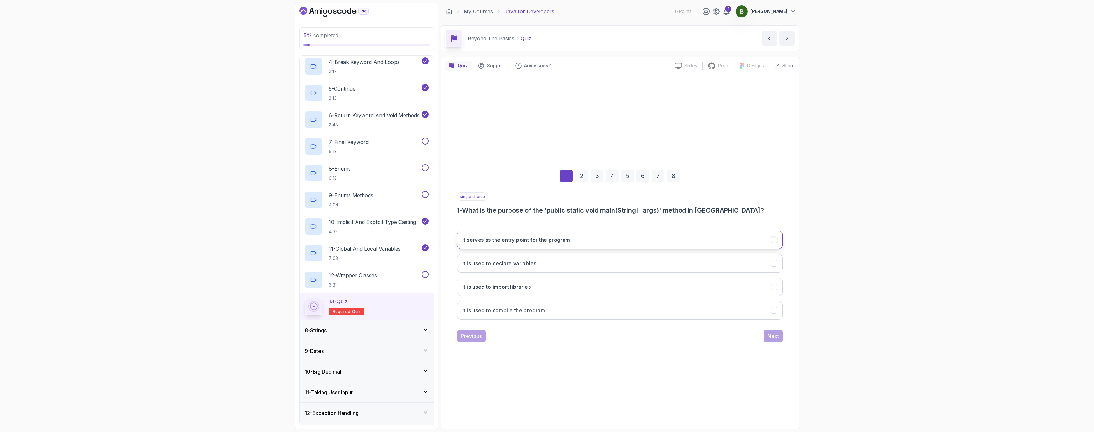
click at [601, 248] on button "It serves as the entry point for the program" at bounding box center [620, 240] width 326 height 18
click at [699, 309] on button "It is used to compile the program" at bounding box center [620, 310] width 326 height 18
click at [733, 244] on button "It serves as the entry point for the program" at bounding box center [620, 240] width 326 height 18
click at [773, 339] on div "Next" at bounding box center [772, 337] width 11 height 8
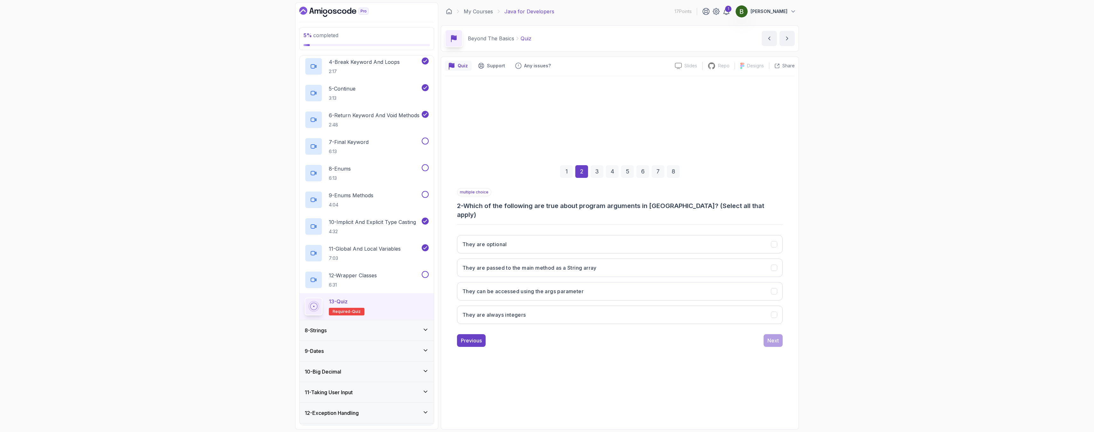
click at [549, 334] on div "Previous Next" at bounding box center [620, 340] width 326 height 13
click at [542, 294] on button "They can be accessed using the args parameter" at bounding box center [620, 291] width 326 height 18
click at [555, 266] on h3 "They are passed to the main method as a String array" at bounding box center [529, 268] width 134 height 8
click at [554, 267] on button "They are passed to the main method as a String array" at bounding box center [620, 268] width 326 height 18
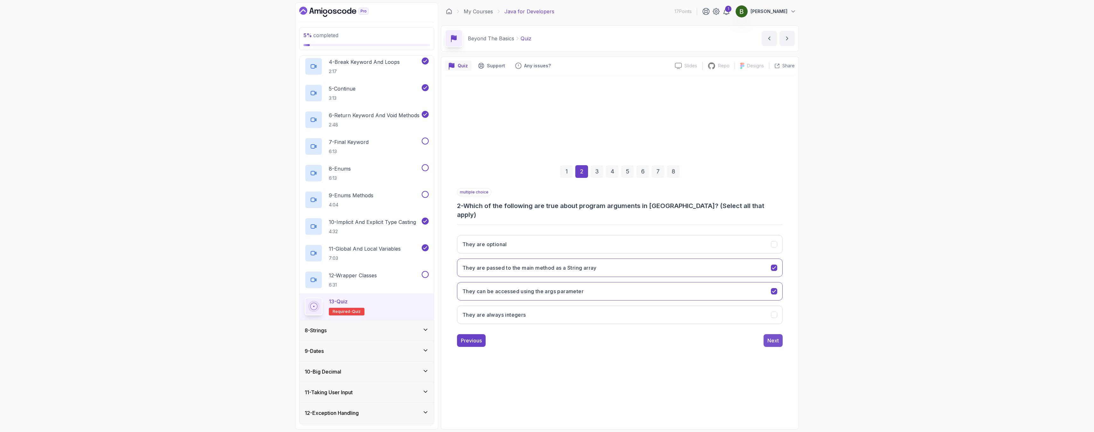
click at [774, 340] on div "Next" at bounding box center [772, 341] width 11 height 8
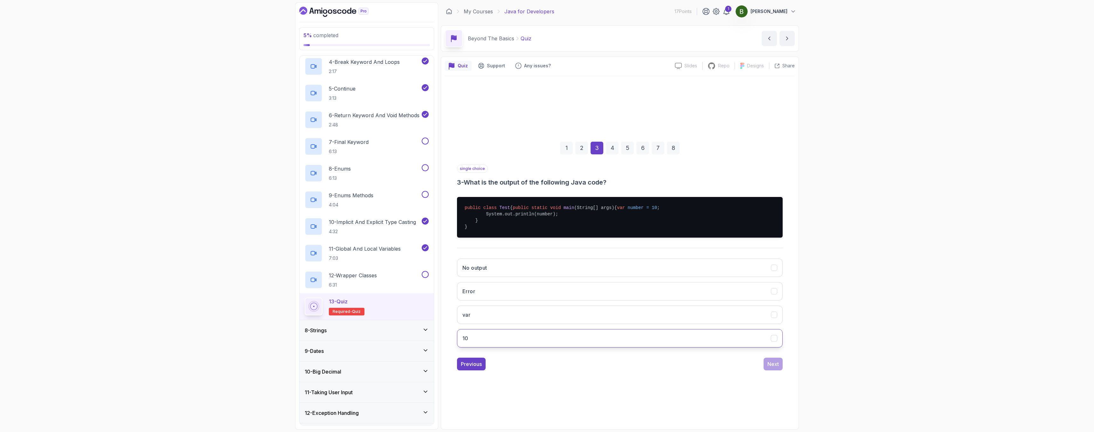
click at [627, 342] on button "10" at bounding box center [620, 338] width 326 height 18
click at [770, 367] on div "Next" at bounding box center [772, 365] width 11 height 8
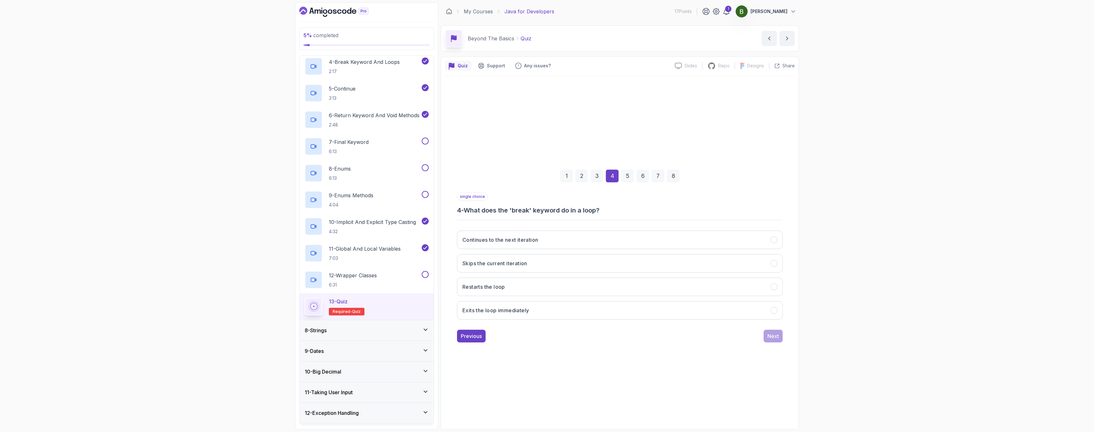
click at [577, 212] on h3 "4 - What does the 'break' keyword do in a loop?" at bounding box center [620, 210] width 326 height 9
click at [532, 313] on button "Exits the loop immediately" at bounding box center [620, 310] width 326 height 18
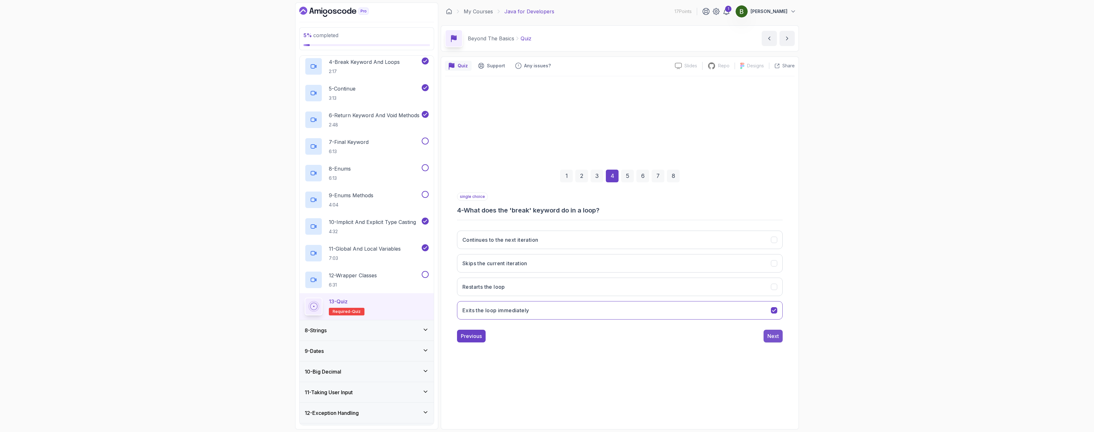
click at [772, 334] on div "Next" at bounding box center [772, 337] width 11 height 8
click at [600, 246] on button "Skips the current iteration and continues with the next one" at bounding box center [620, 240] width 326 height 18
click at [768, 338] on div "Next" at bounding box center [772, 337] width 11 height 8
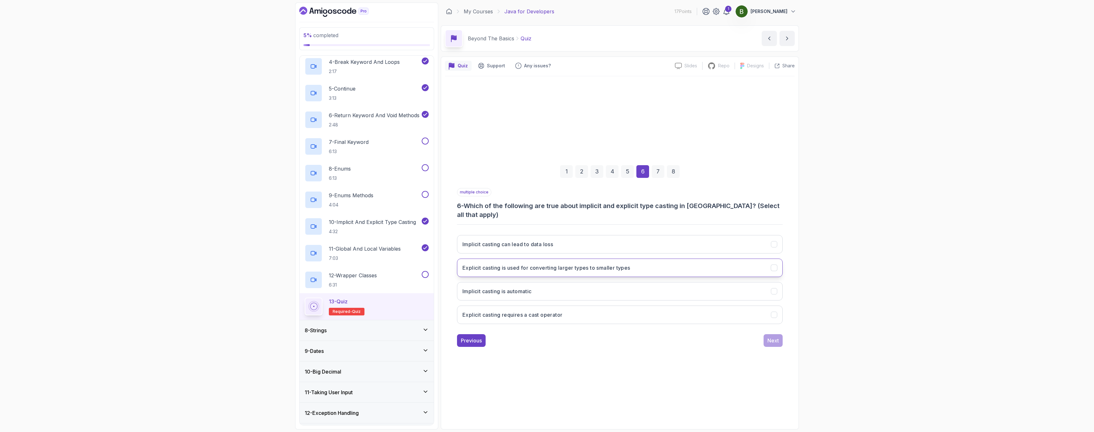
click at [604, 264] on h3 "Explicit casting is used for converting larger types to smaller types" at bounding box center [546, 268] width 168 height 8
click at [537, 289] on button "Implicit casting is automatic" at bounding box center [620, 291] width 326 height 18
click at [773, 339] on div "Next" at bounding box center [772, 341] width 11 height 8
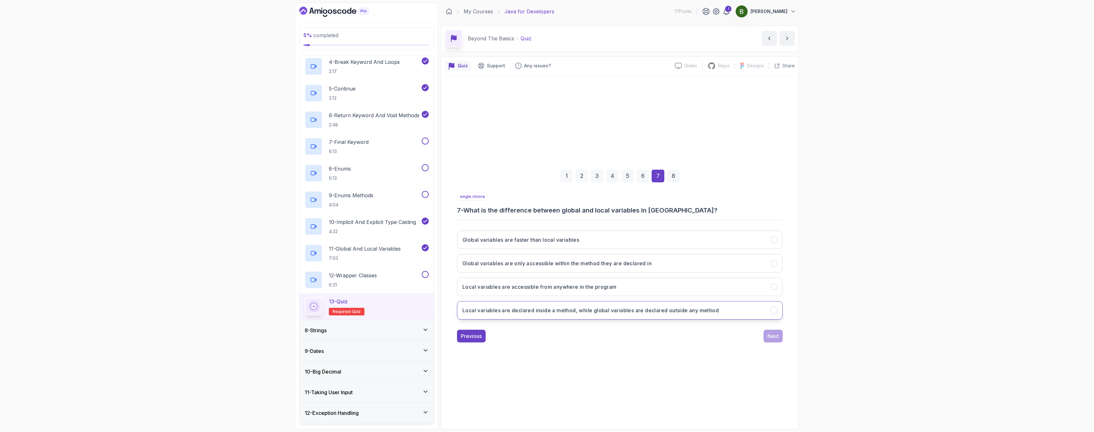
click at [623, 311] on h3 "Local variables are declared inside a method, while global variables are declar…" at bounding box center [590, 311] width 256 height 8
click at [774, 340] on button "Next" at bounding box center [772, 336] width 19 height 13
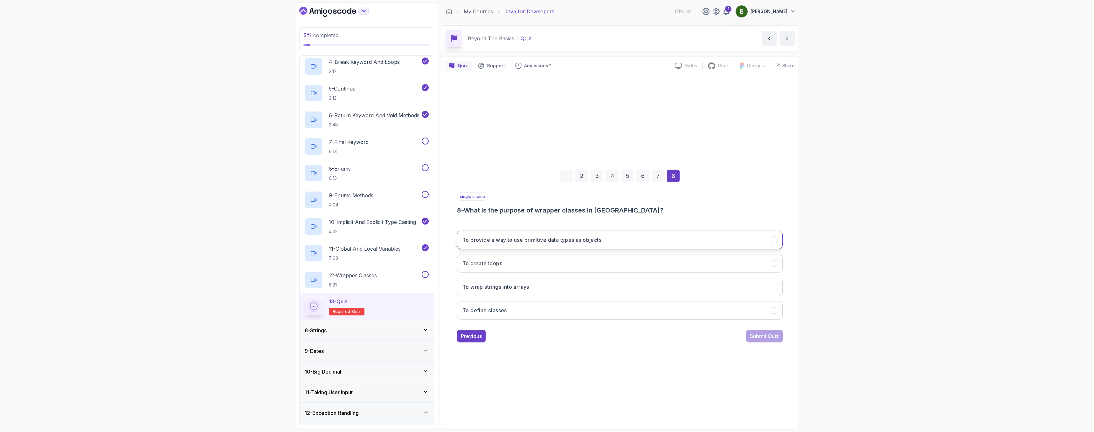
click at [638, 243] on button "To provide a way to use primitive data types as objects" at bounding box center [620, 240] width 326 height 18
click at [773, 338] on div "Submit Quiz" at bounding box center [764, 337] width 29 height 8
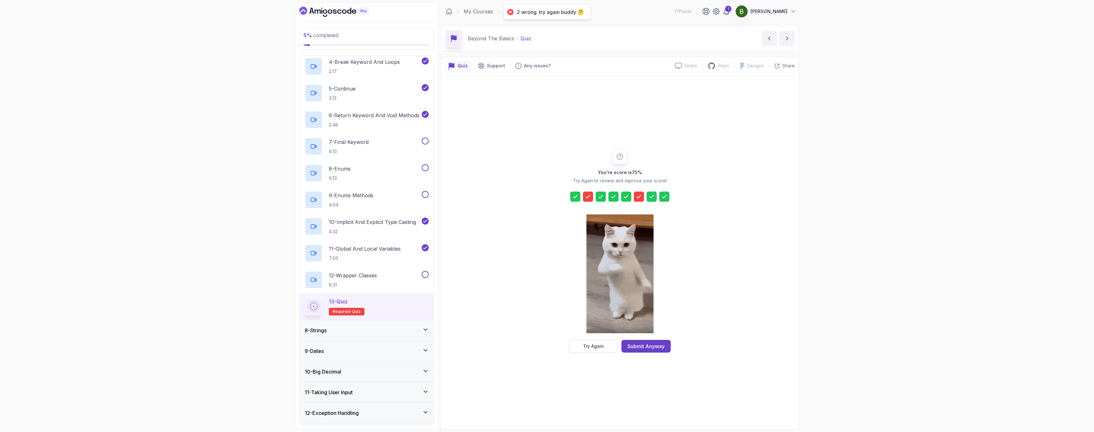
click at [639, 198] on icon at bounding box center [639, 197] width 6 height 6
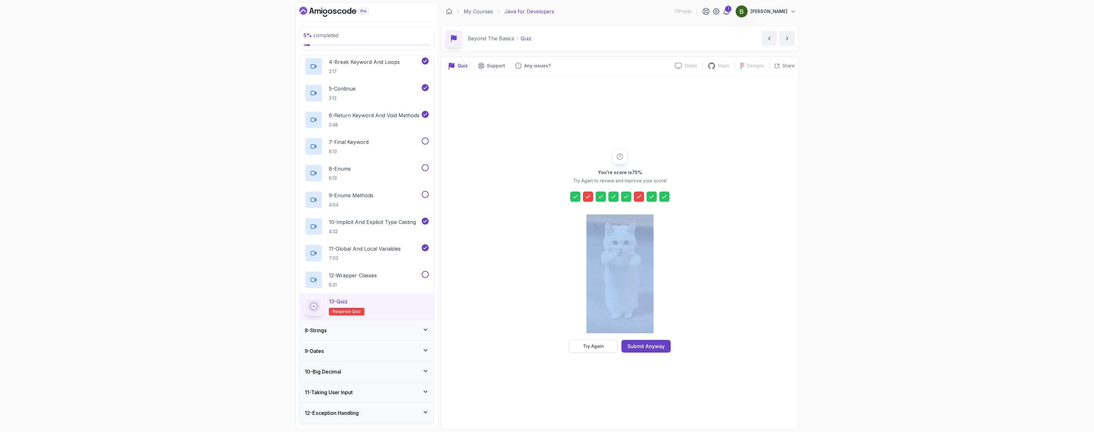
click at [620, 158] on icon at bounding box center [619, 156] width 7 height 7
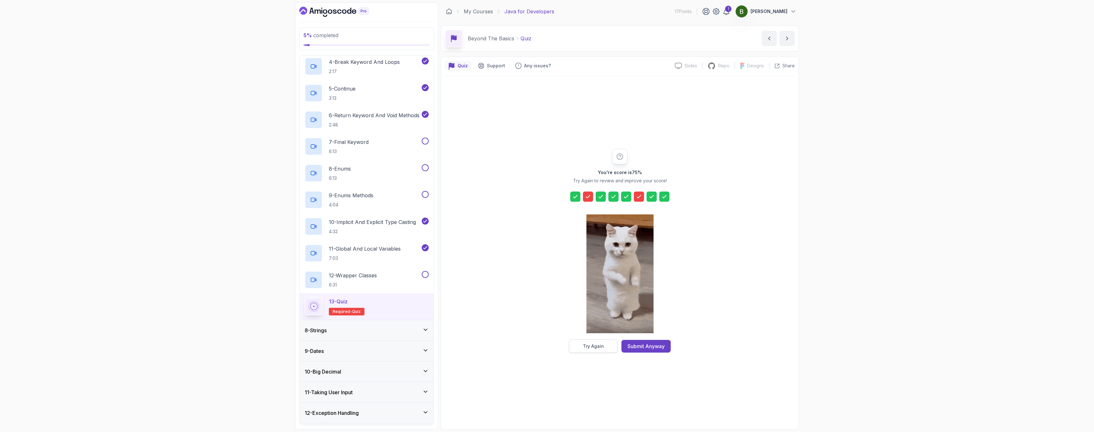
click at [609, 348] on button "Try Again" at bounding box center [593, 346] width 49 height 13
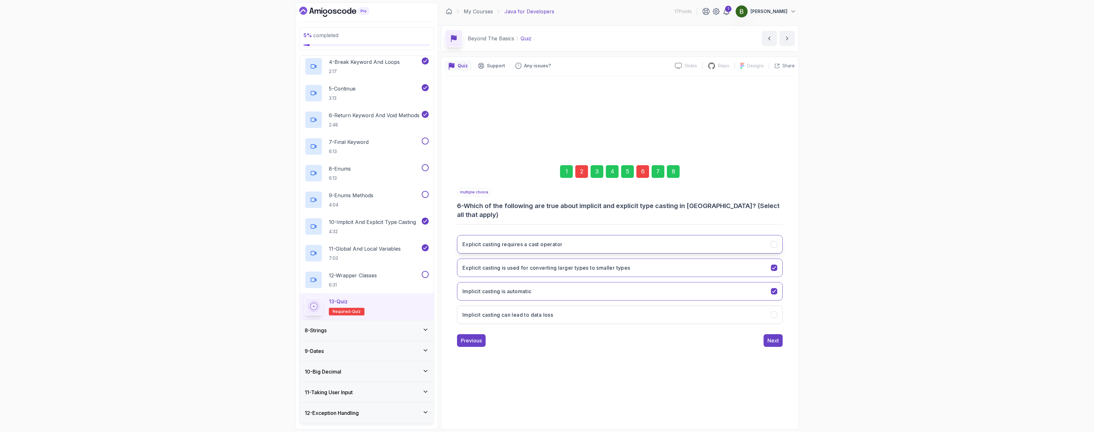
click at [750, 244] on button "Explicit casting requires a cast operator" at bounding box center [620, 244] width 326 height 18
click at [775, 338] on div "Next" at bounding box center [772, 341] width 11 height 8
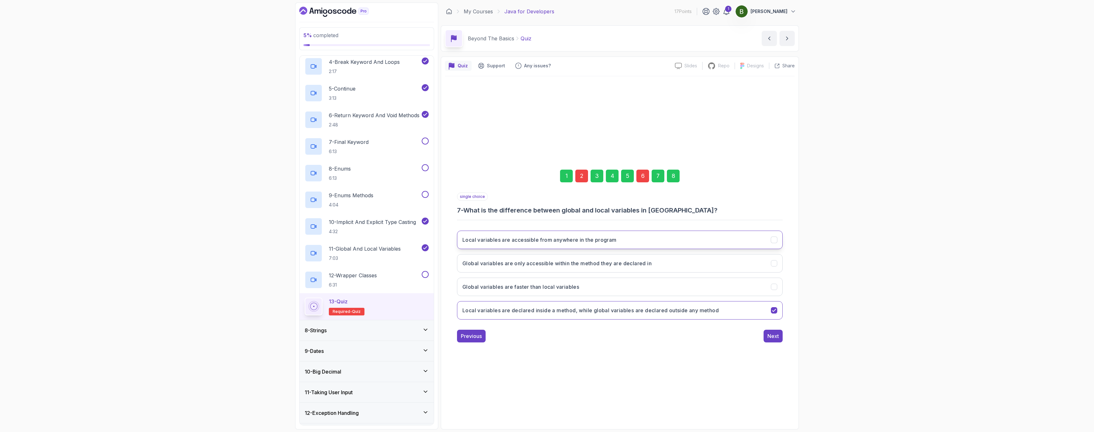
click at [591, 247] on button "Local variables are accessible from anywhere in the program" at bounding box center [620, 240] width 326 height 18
click at [616, 245] on button "Local variables are accessible from anywhere in the program" at bounding box center [620, 240] width 326 height 18
click at [597, 314] on h3 "Local variables are declared inside a method, while global variables are declar…" at bounding box center [590, 311] width 256 height 8
click at [619, 284] on button "Global variables are faster than local variables" at bounding box center [620, 287] width 326 height 18
click at [768, 336] on div "Next" at bounding box center [772, 337] width 11 height 8
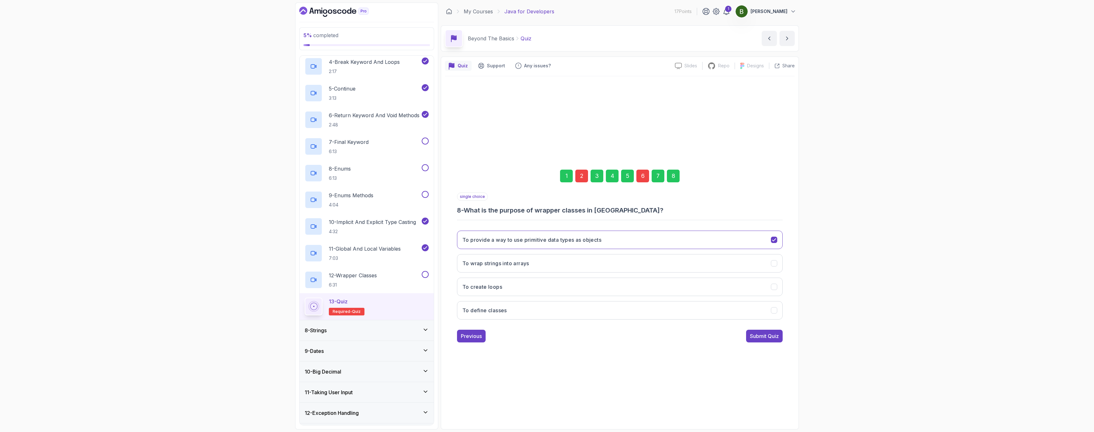
click at [768, 336] on div "Submit Quiz" at bounding box center [764, 337] width 29 height 8
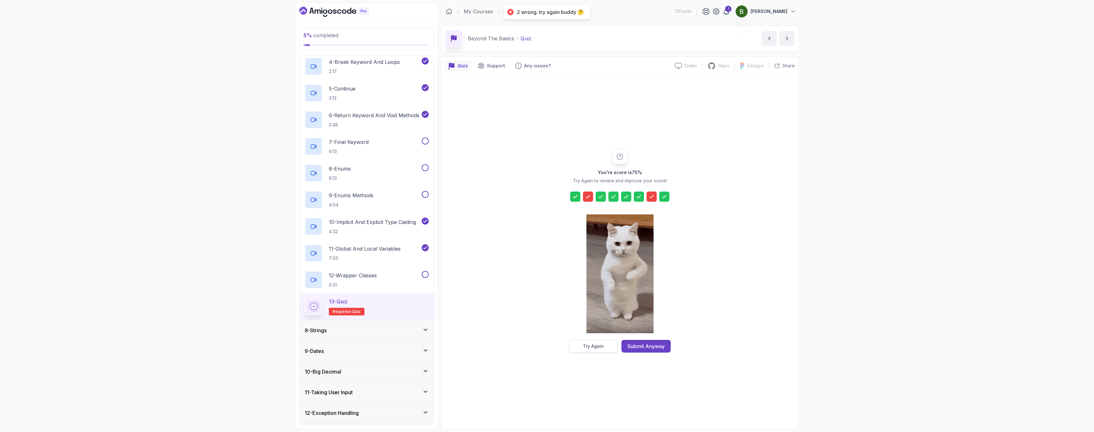
click at [599, 351] on button "Try Again" at bounding box center [593, 346] width 49 height 13
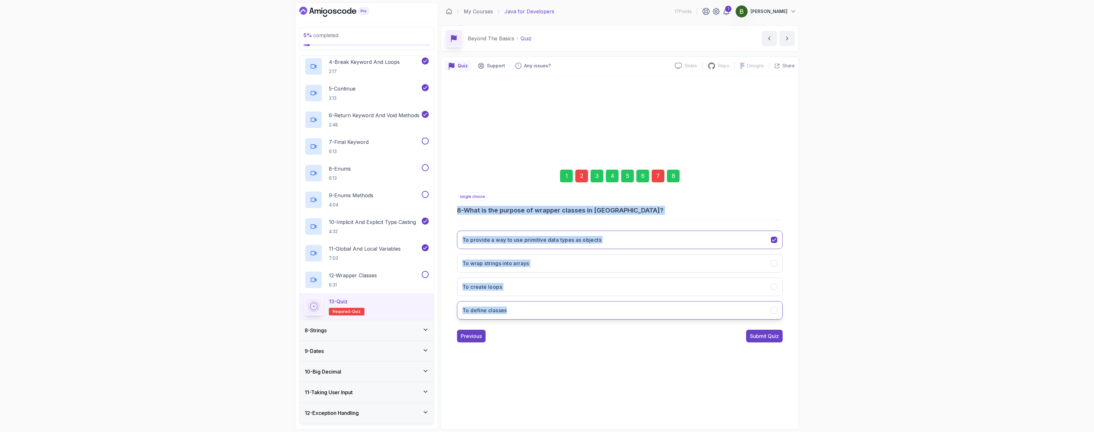
drag, startPoint x: 456, startPoint y: 210, endPoint x: 565, endPoint y: 309, distance: 147.2
click at [565, 309] on div "1 2 3 4 5 6 7 8 single choice 8 - What is the purpose of wrapper classes in [GE…" at bounding box center [620, 251] width 350 height 193
copy div "8 - What is the purpose of wrapper classes in [GEOGRAPHIC_DATA]? To provide a w…"
click at [806, 257] on div "5 % completed 1 - Intro 2 - Loops 3 - If Statements 4 - Packages 5 - Access Mod…" at bounding box center [547, 216] width 1094 height 432
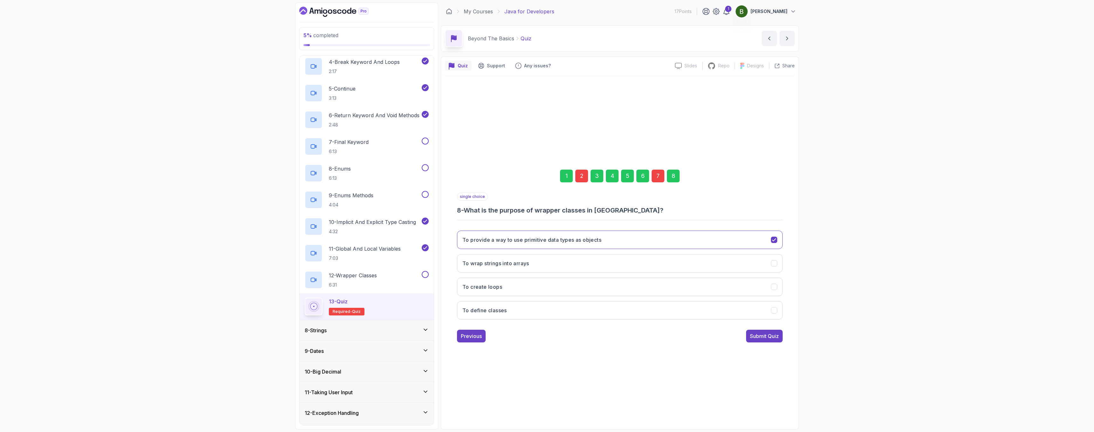
click at [566, 174] on div "1" at bounding box center [566, 176] width 13 height 13
click at [583, 177] on div "2" at bounding box center [581, 176] width 13 height 13
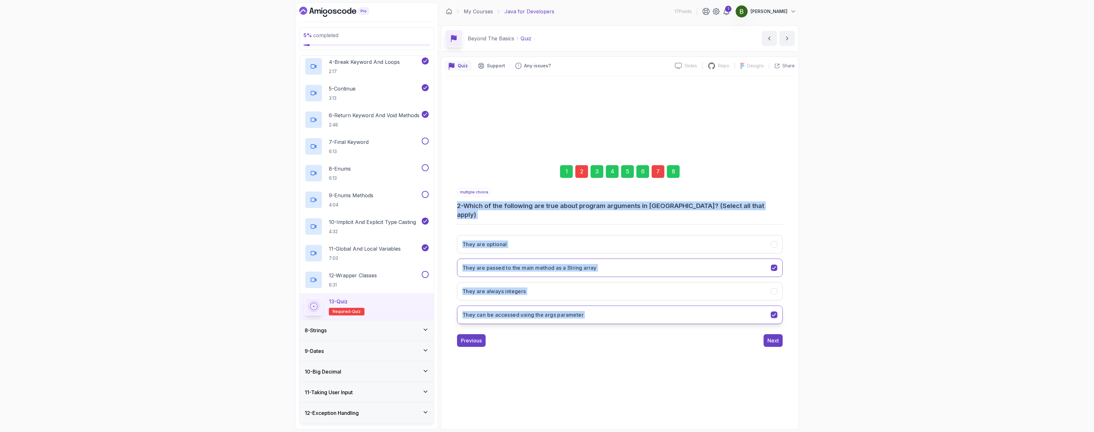
drag, startPoint x: 456, startPoint y: 210, endPoint x: 705, endPoint y: 313, distance: 269.4
click at [705, 313] on div "1 2 3 4 5 6 7 8 multiple choice 2 - Which of the following are true about progr…" at bounding box center [620, 251] width 350 height 202
copy div "2 - Which of the following are true about program arguments in [GEOGRAPHIC_DATA…"
click at [818, 238] on div "5 % completed 1 - Intro 2 - Loops 3 - If Statements 4 - Packages 5 - Access Mod…" at bounding box center [547, 216] width 1094 height 432
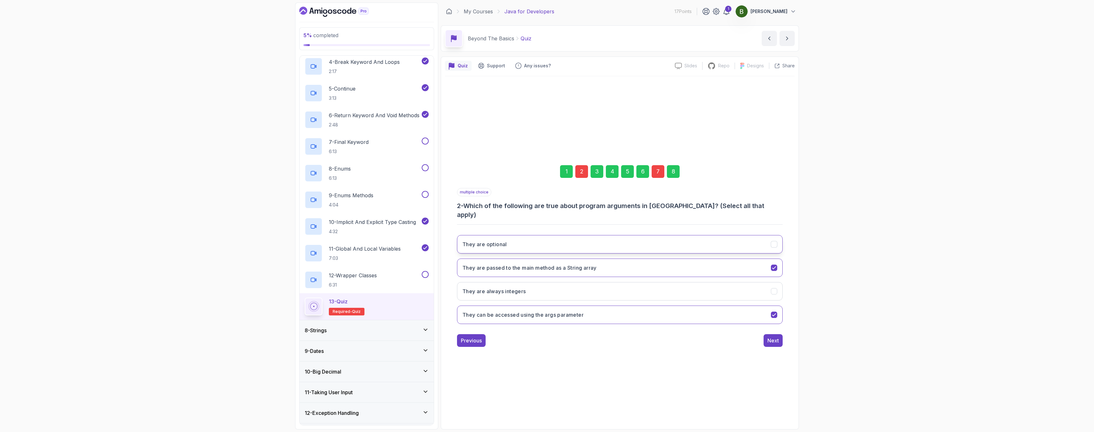
click at [739, 246] on button "They are optional" at bounding box center [620, 244] width 326 height 18
click at [775, 337] on div "Next" at bounding box center [772, 341] width 11 height 8
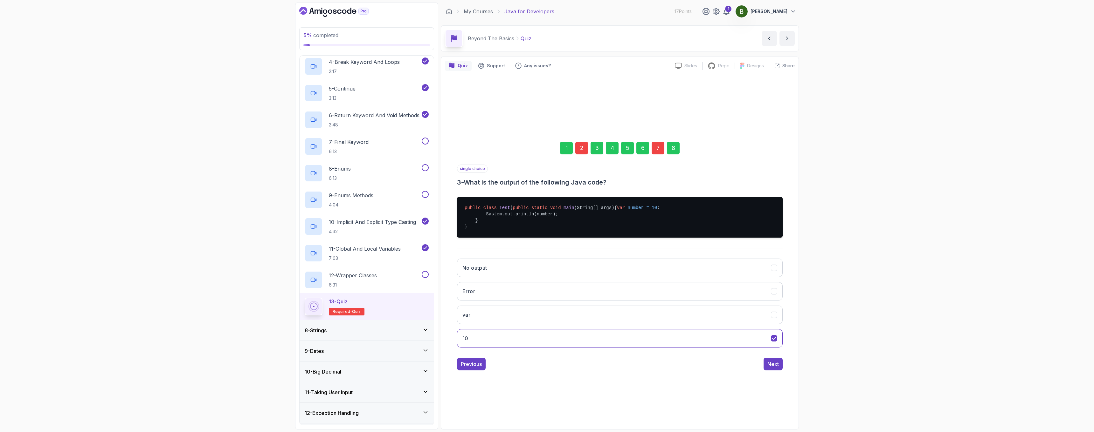
click at [659, 142] on div "7" at bounding box center [657, 148] width 13 height 13
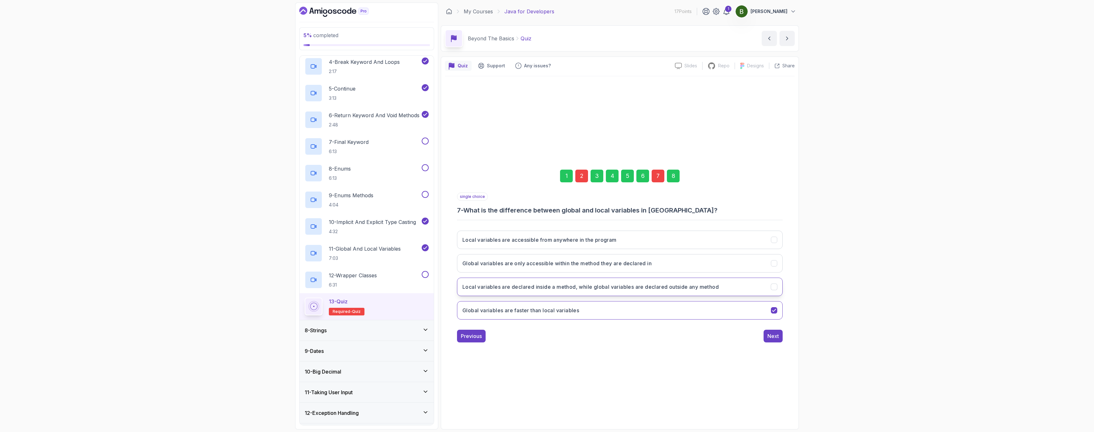
click at [511, 289] on h3 "Local variables are declared inside a method, while global variables are declar…" at bounding box center [590, 287] width 256 height 8
click at [769, 341] on button "Next" at bounding box center [772, 336] width 19 height 13
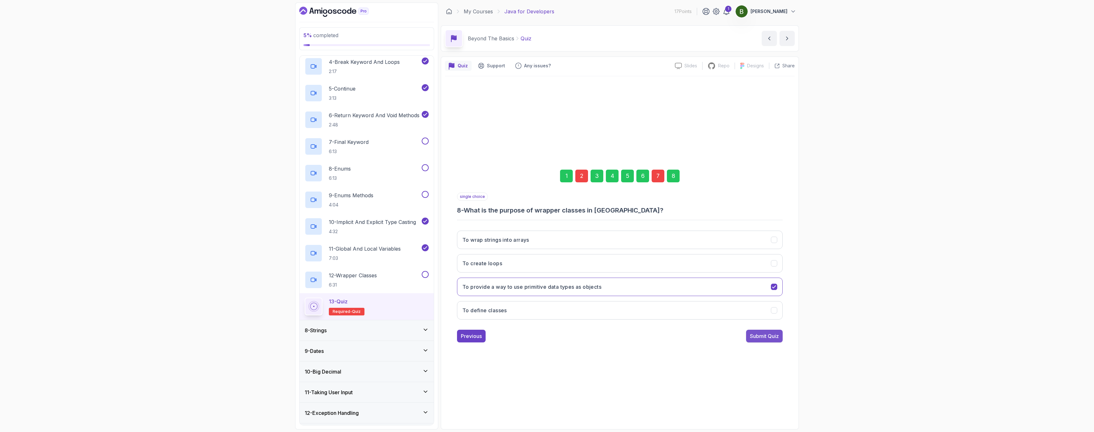
click at [768, 339] on div "Submit Quiz" at bounding box center [764, 337] width 29 height 8
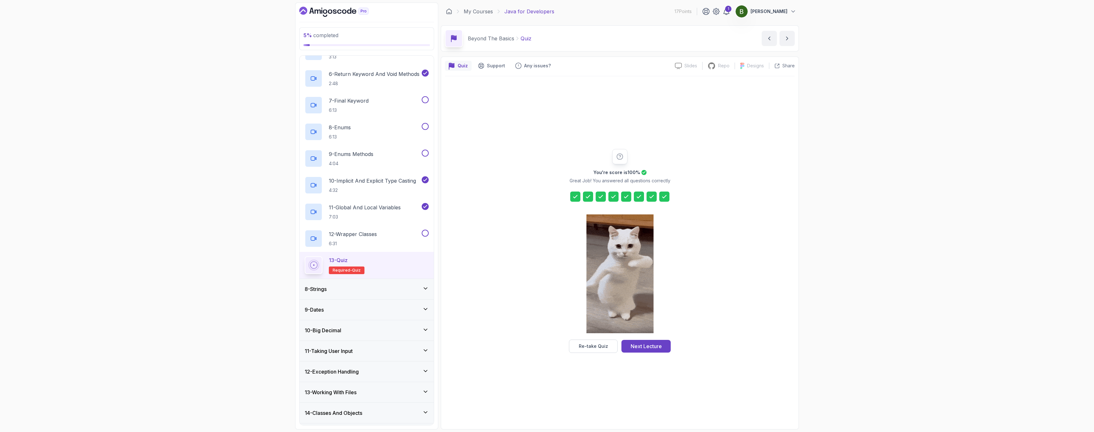
click at [415, 293] on div "8 - Strings" at bounding box center [366, 289] width 134 height 20
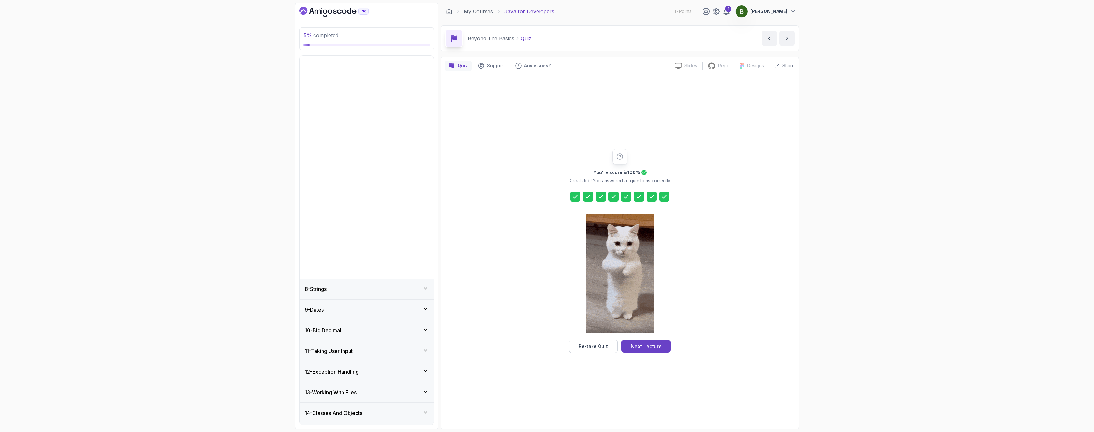
scroll to position [23, 0]
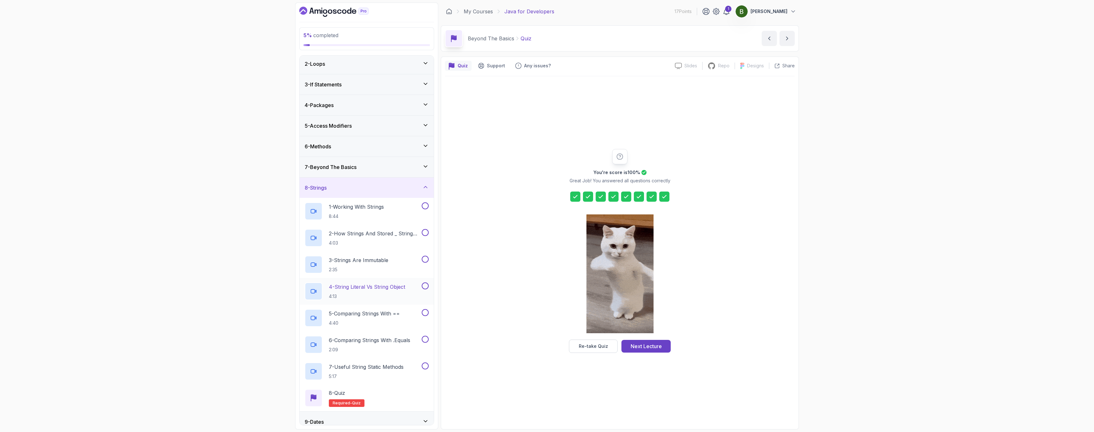
click at [400, 291] on h2 "4 - String Literal Vs String Object 4:13" at bounding box center [367, 291] width 76 height 17
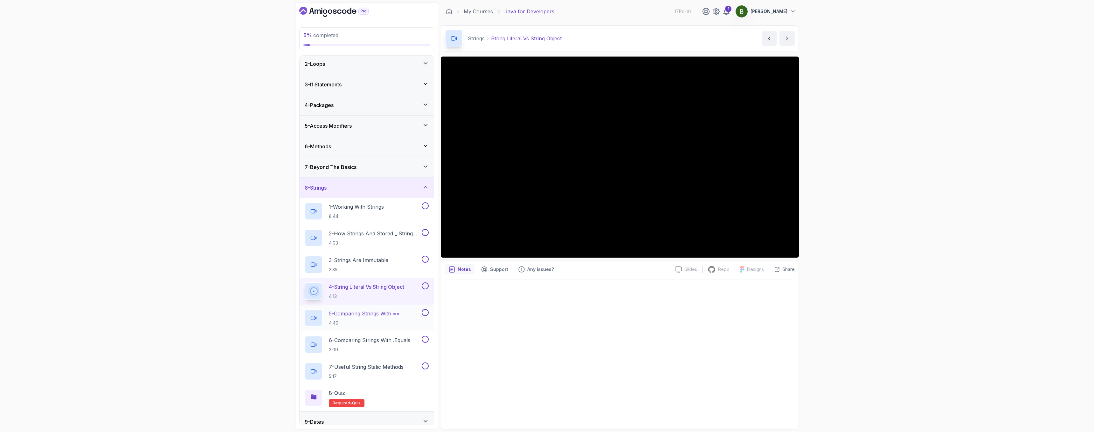
click at [372, 316] on p "5 - Comparing Strings With ==" at bounding box center [364, 314] width 71 height 8
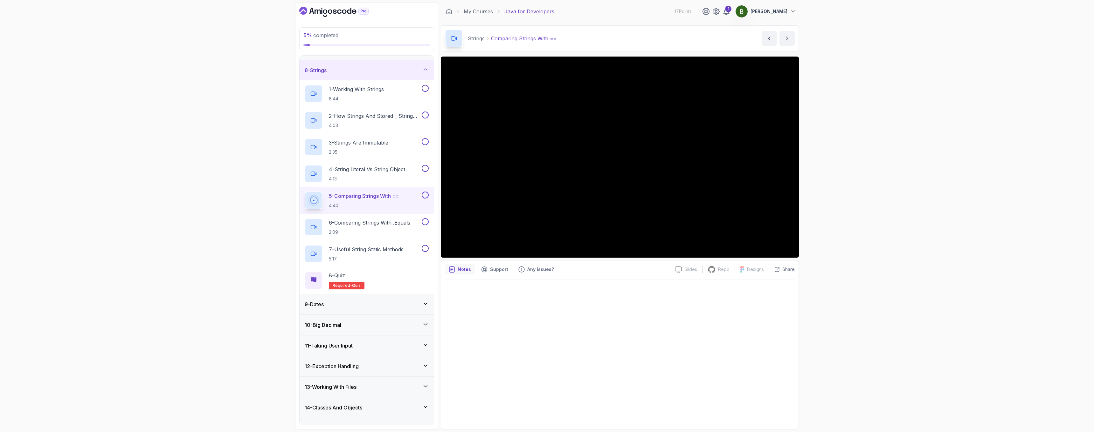
scroll to position [131, 0]
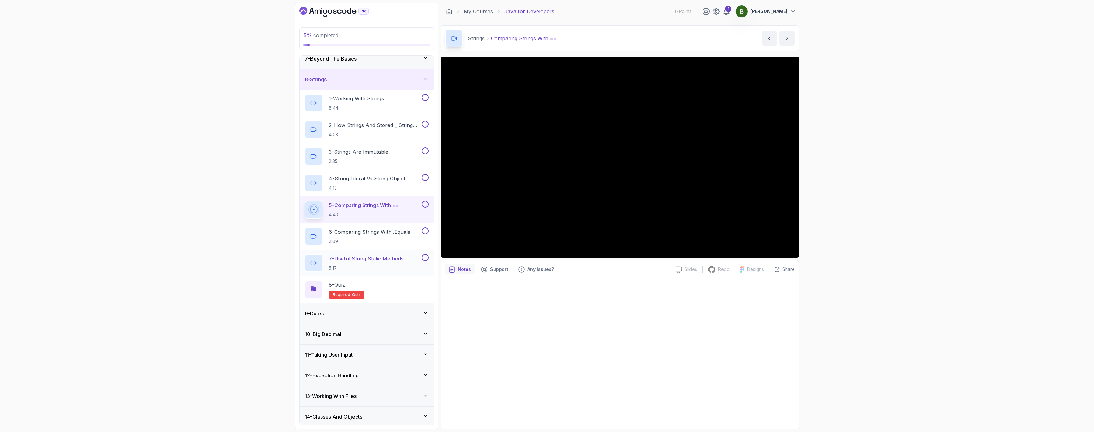
click at [377, 263] on h2 "7 - Useful String Static Methods 5:17" at bounding box center [366, 263] width 75 height 17
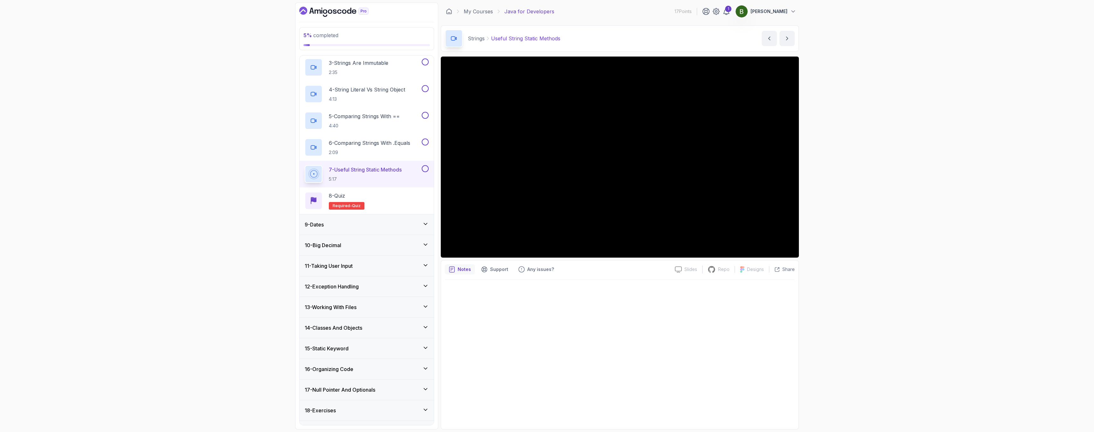
scroll to position [224, 0]
click at [395, 248] on div "10 - Big Decimal" at bounding box center [366, 242] width 134 height 20
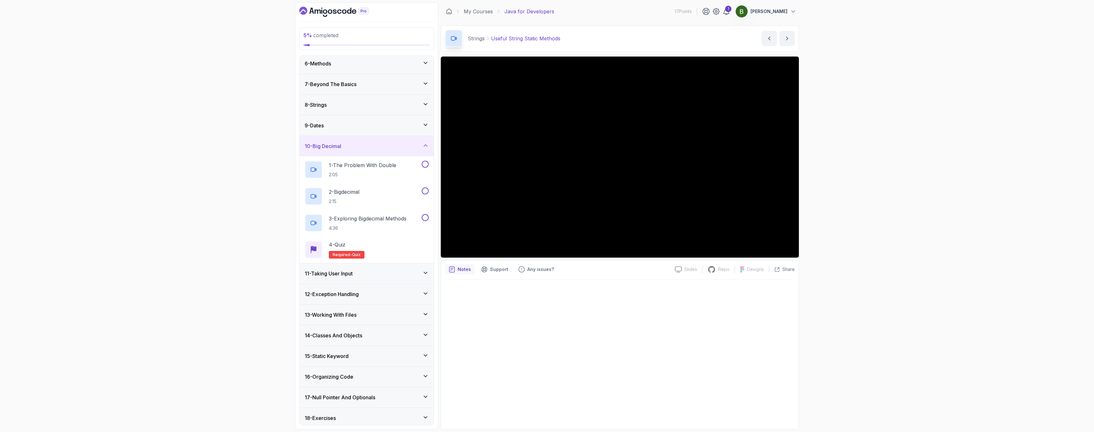
click at [381, 272] on div "11 - Taking User Input" at bounding box center [367, 274] width 124 height 8
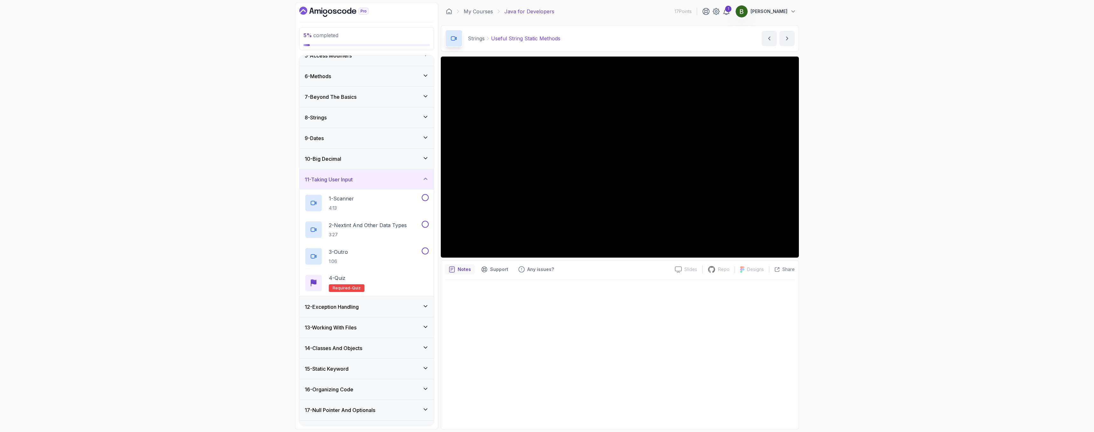
click at [368, 310] on div "12 - Exception Handling" at bounding box center [367, 307] width 124 height 8
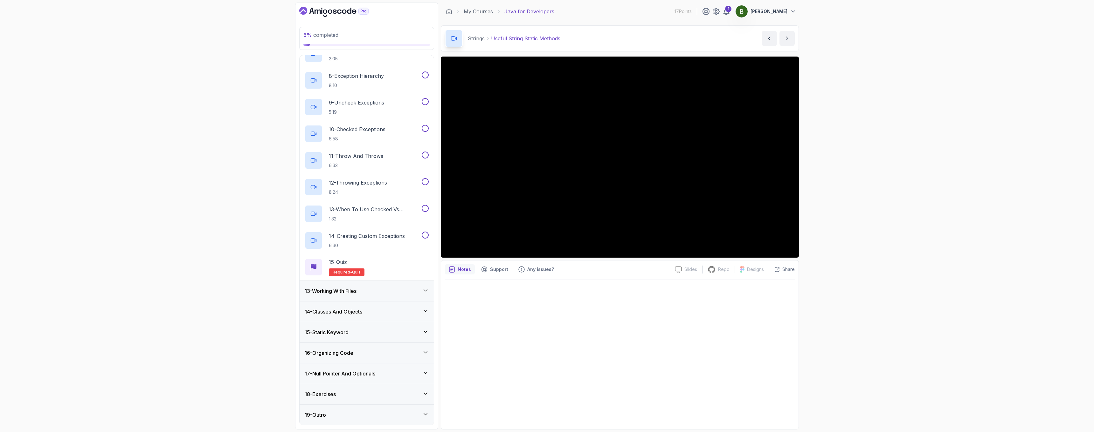
scroll to position [0, 0]
